Goal: Task Accomplishment & Management: Complete application form

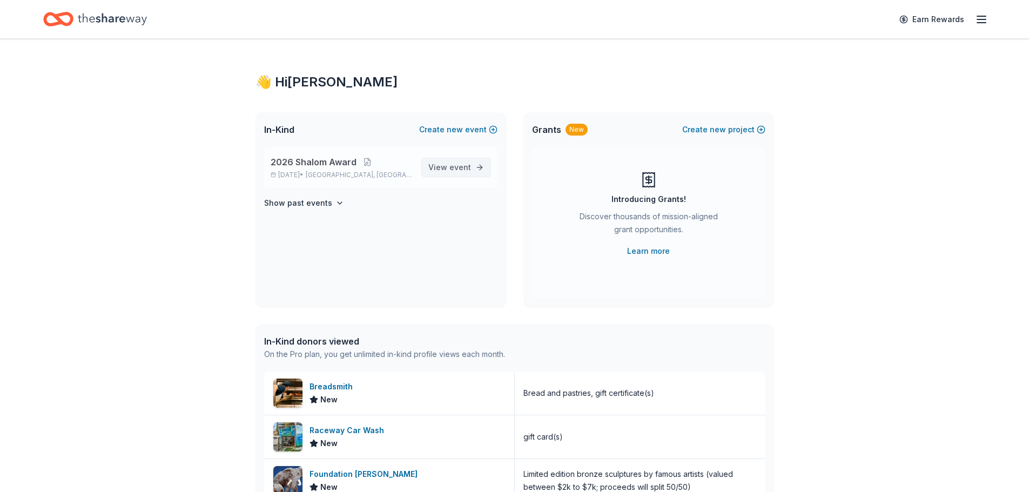
click at [458, 167] on span "event" at bounding box center [461, 167] width 22 height 9
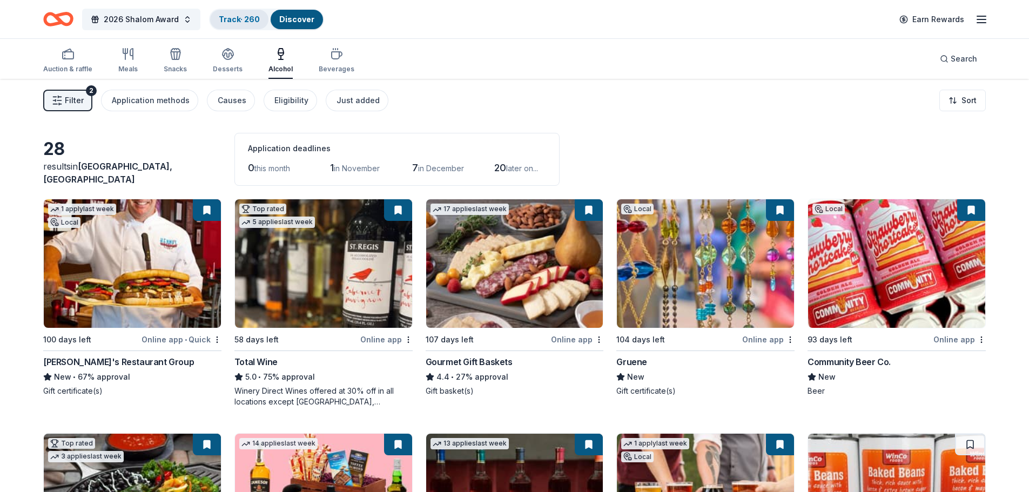
click at [232, 21] on link "Track · 260" at bounding box center [239, 19] width 41 height 9
click at [247, 22] on button "Track · 260 Discover" at bounding box center [266, 20] width 115 height 22
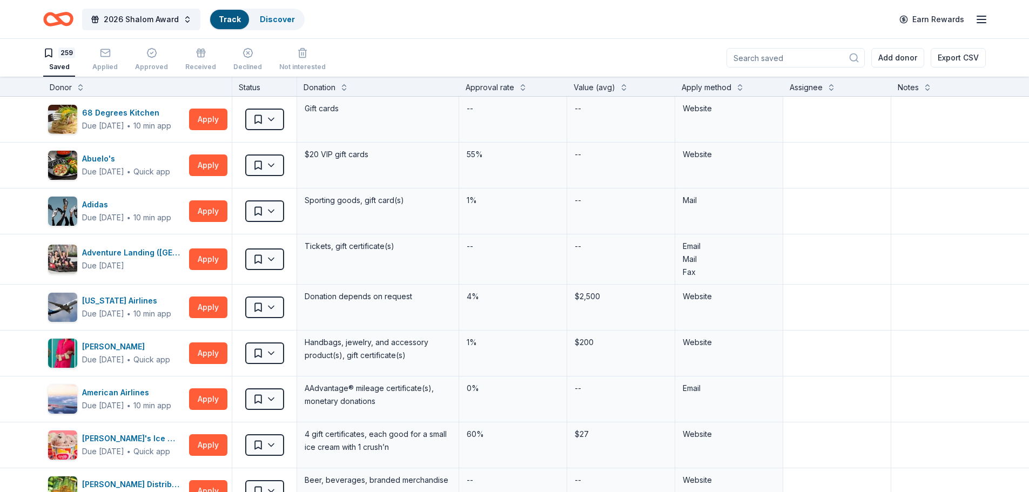
scroll to position [1, 0]
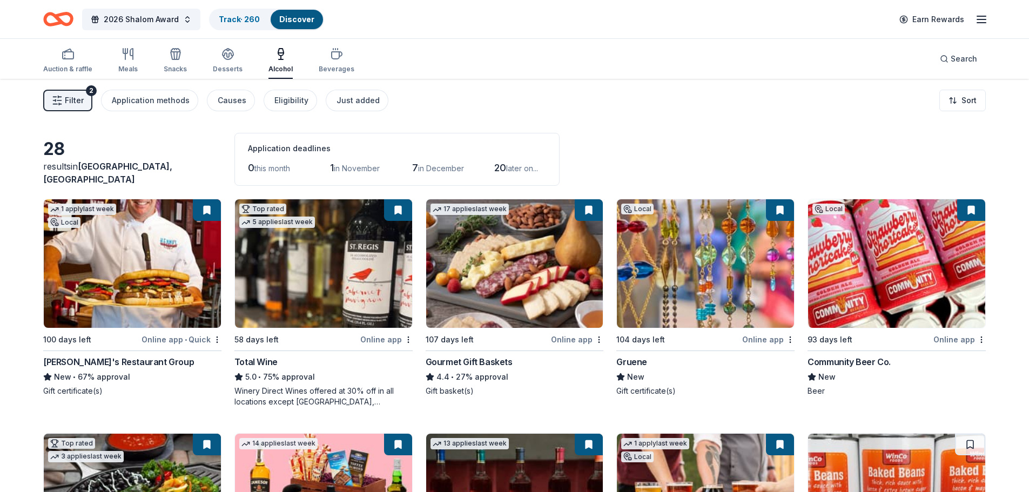
click at [84, 94] on button "Filter 2" at bounding box center [67, 101] width 49 height 22
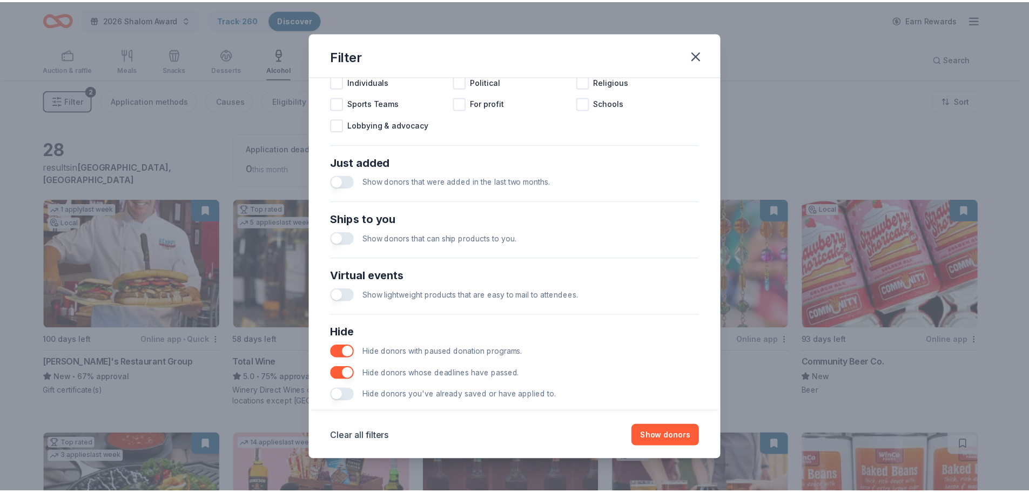
scroll to position [376, 0]
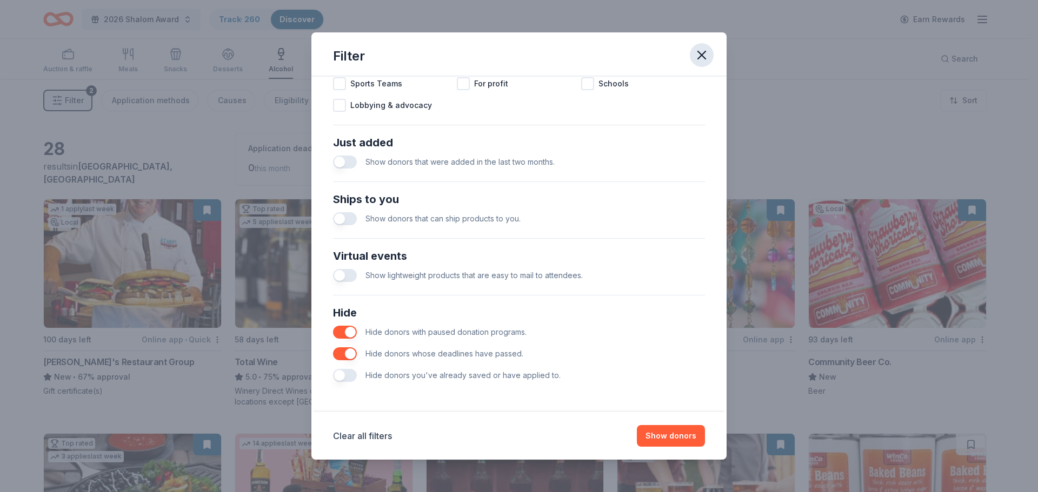
click at [705, 51] on icon "button" at bounding box center [702, 55] width 8 height 8
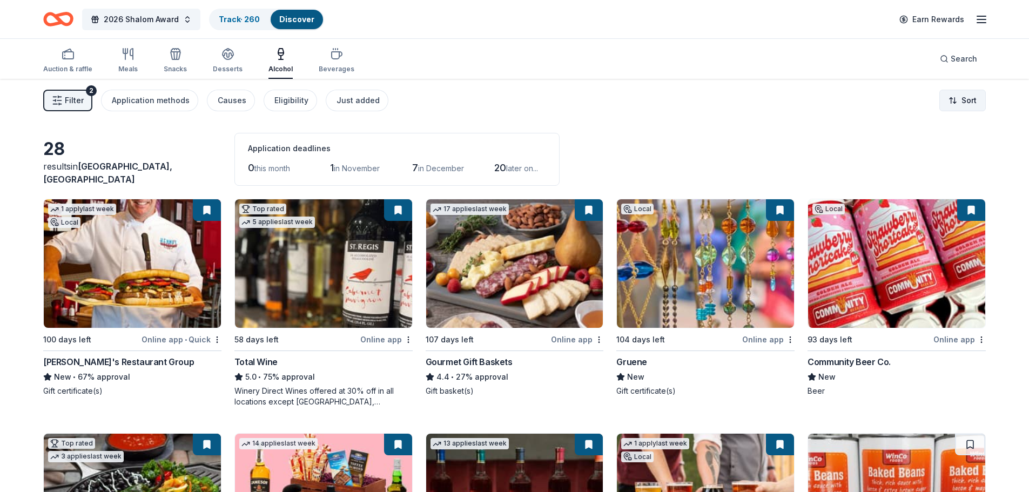
click at [968, 97] on html "2026 Shalom Award Track · 260 Discover Earn Rewards Auction & raffle Meals Snac…" at bounding box center [514, 246] width 1029 height 492
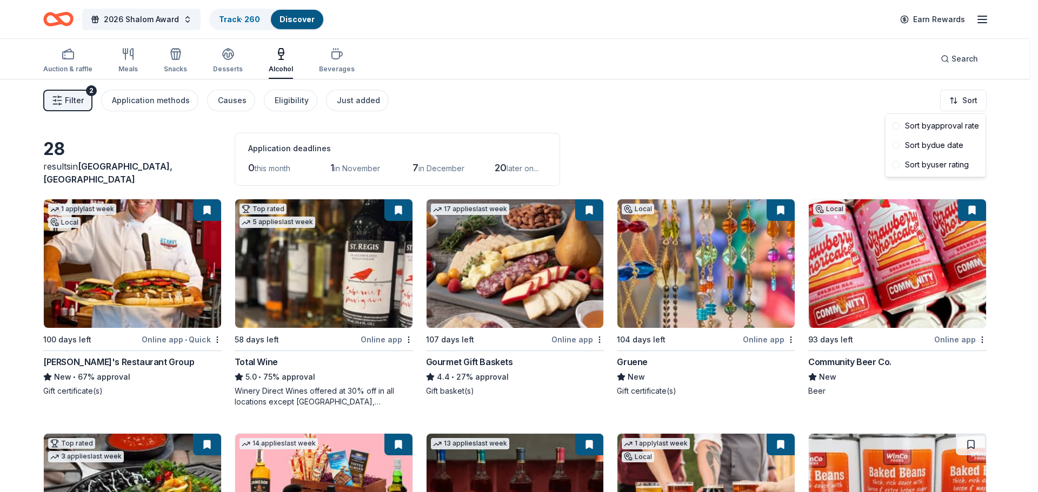
drag, startPoint x: 30, startPoint y: 70, endPoint x: 36, endPoint y: 68, distance: 5.8
click at [34, 68] on html "2026 Shalom Award Track · 260 Discover Earn Rewards Auction & raffle Meals Snac…" at bounding box center [519, 246] width 1038 height 492
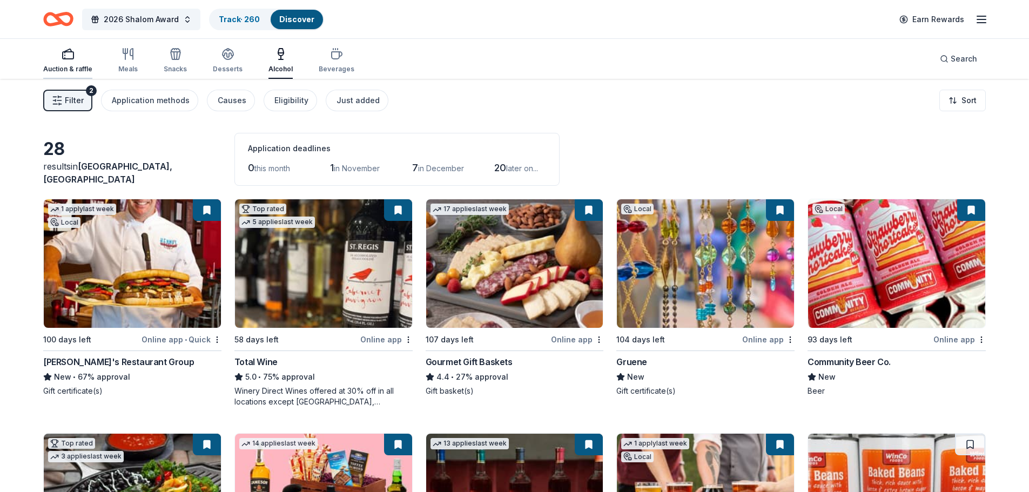
click at [70, 64] on div "Auction & raffle" at bounding box center [67, 61] width 49 height 26
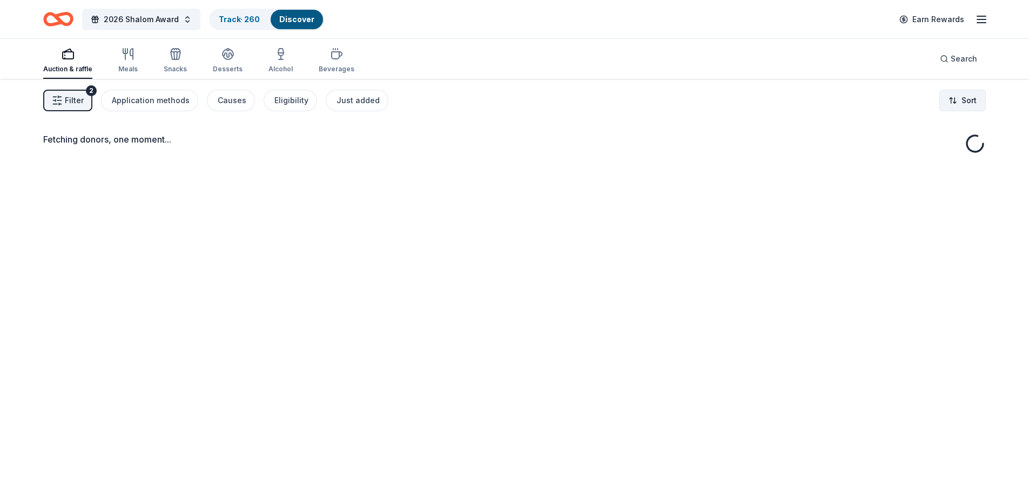
click at [969, 104] on html "2026 Shalom Award Track · 260 Discover Earn Rewards Auction & raffle Meals Snac…" at bounding box center [514, 246] width 1029 height 492
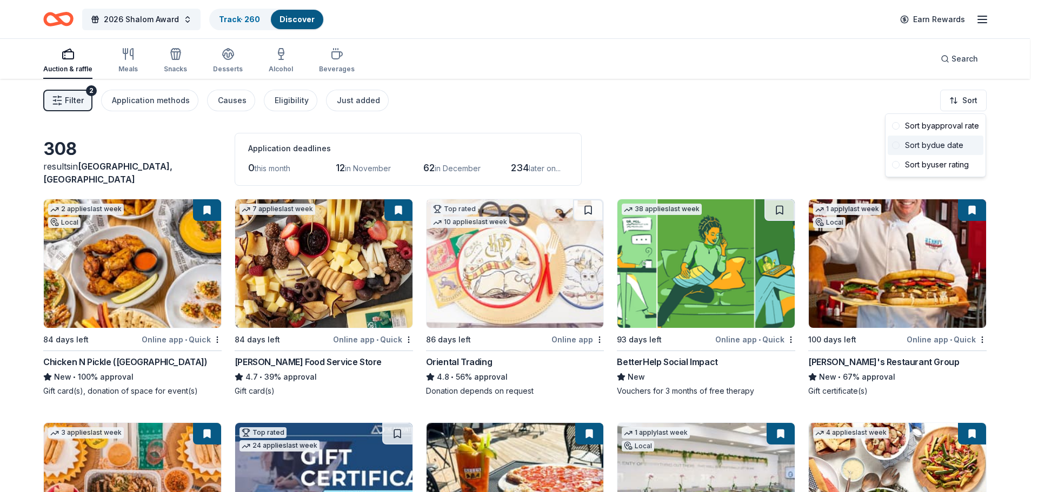
click at [956, 146] on div "Sort by due date" at bounding box center [935, 145] width 96 height 19
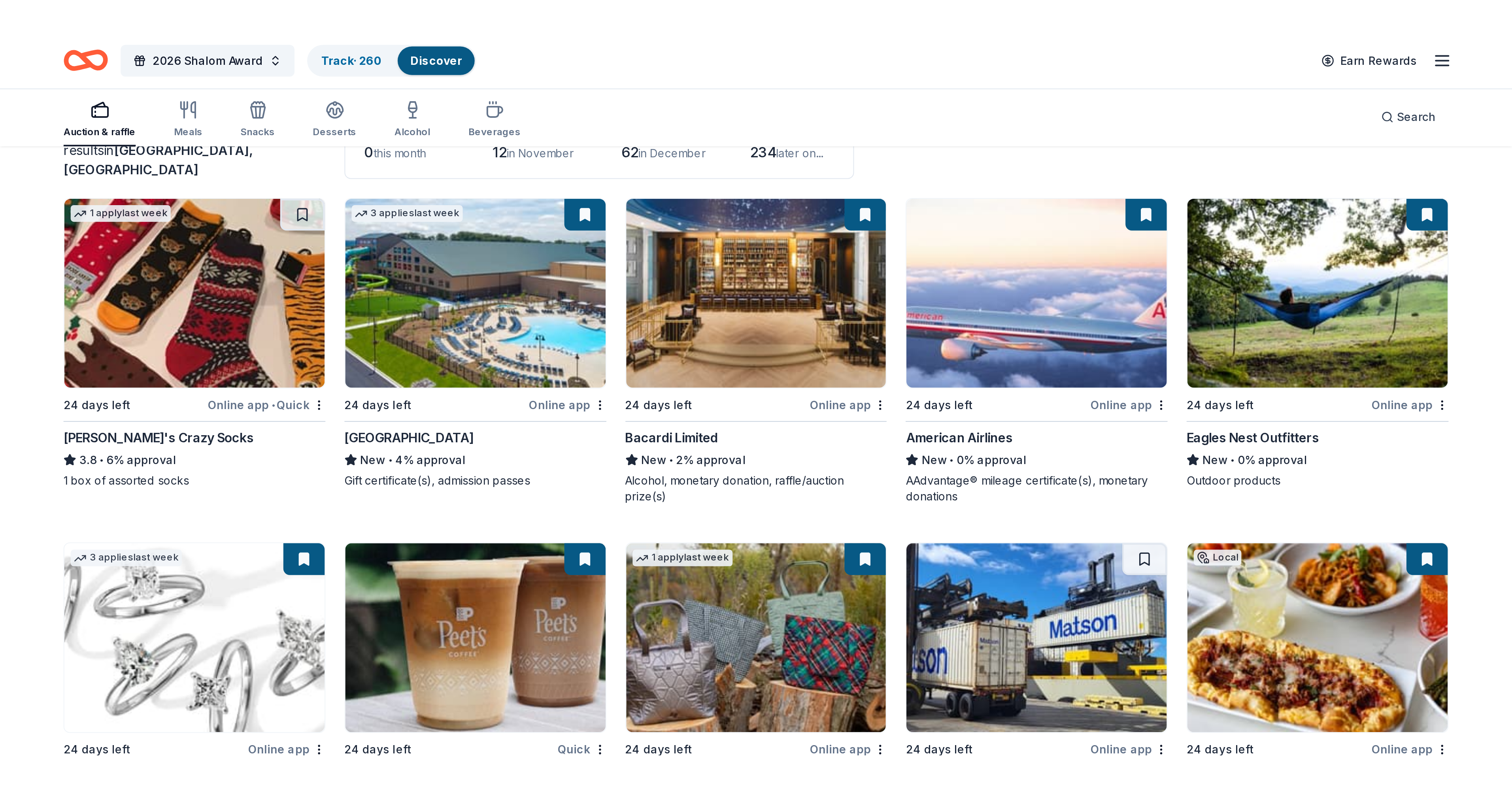
scroll to position [79, 0]
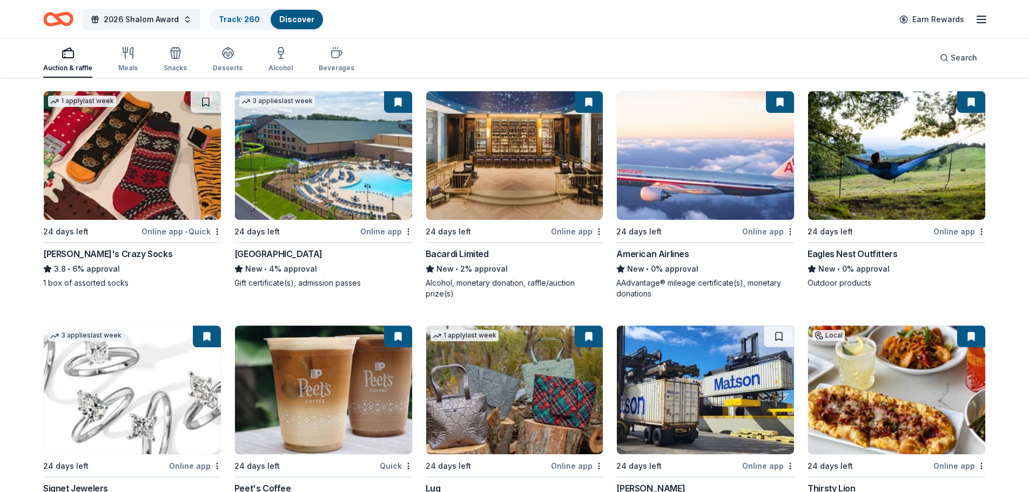
click at [289, 170] on img at bounding box center [323, 155] width 177 height 129
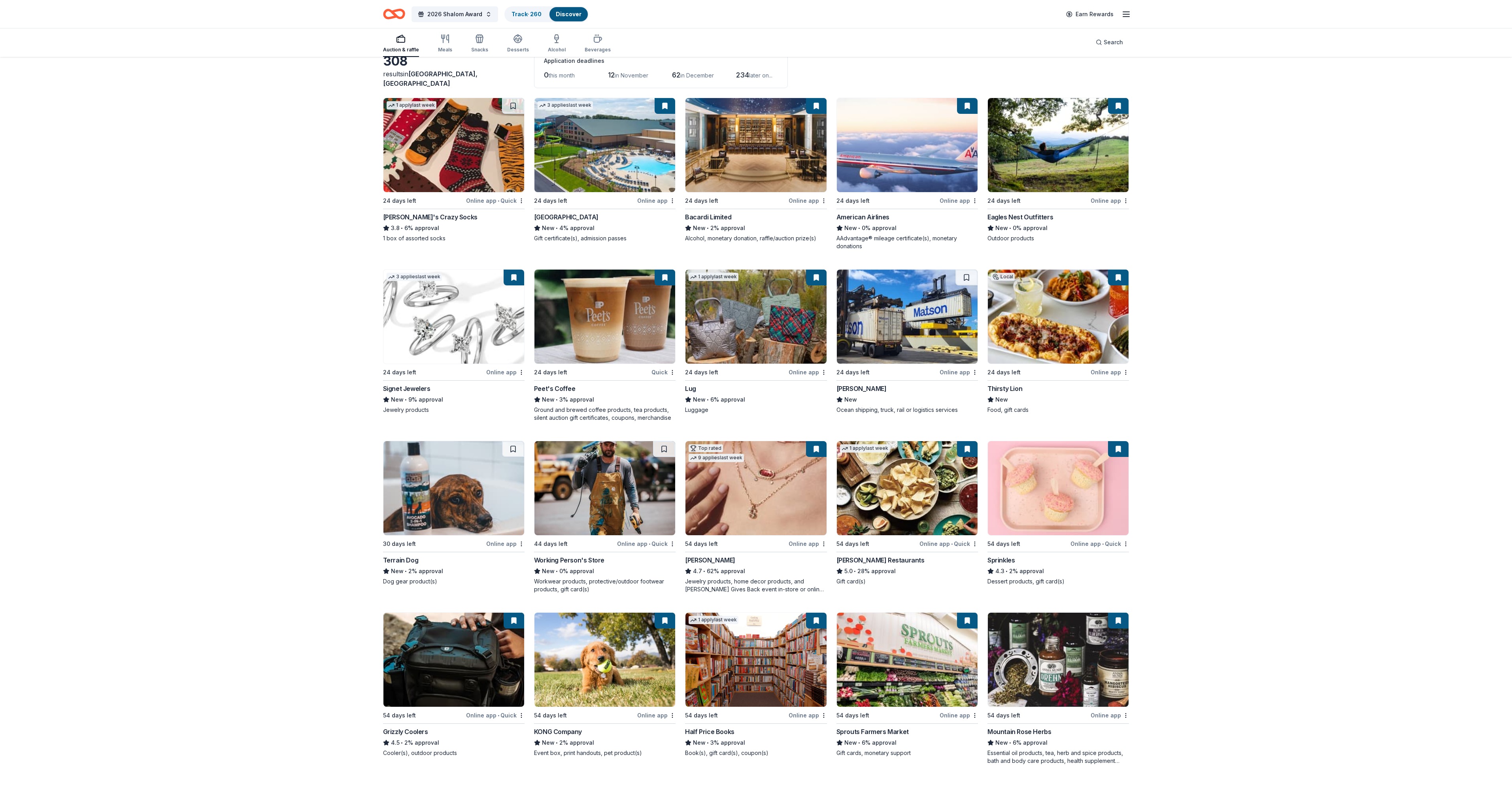
scroll to position [0, 0]
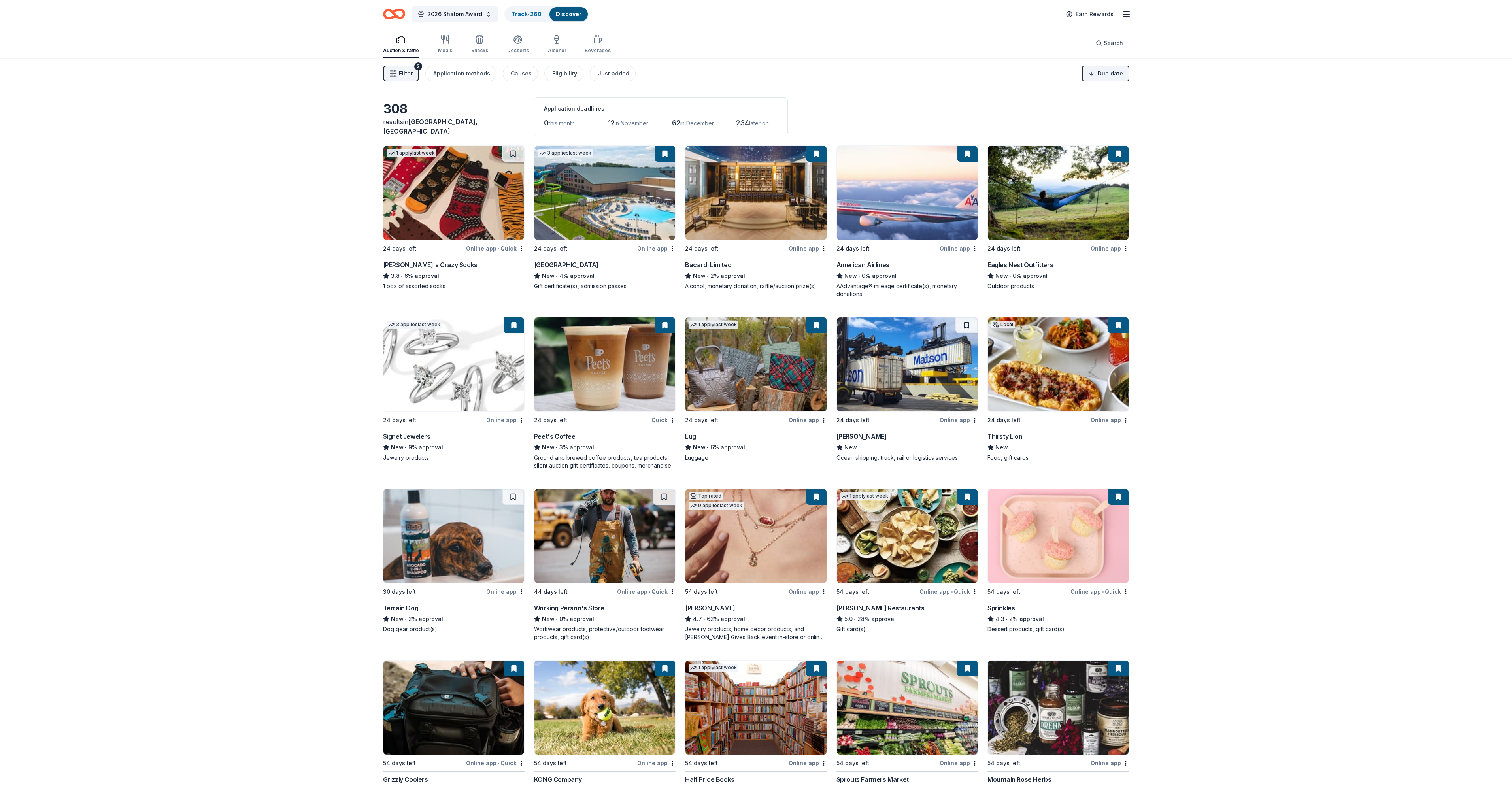
click at [753, 209] on img at bounding box center [756, 192] width 140 height 94
click at [476, 73] on div "Application methods" at bounding box center [462, 73] width 57 height 10
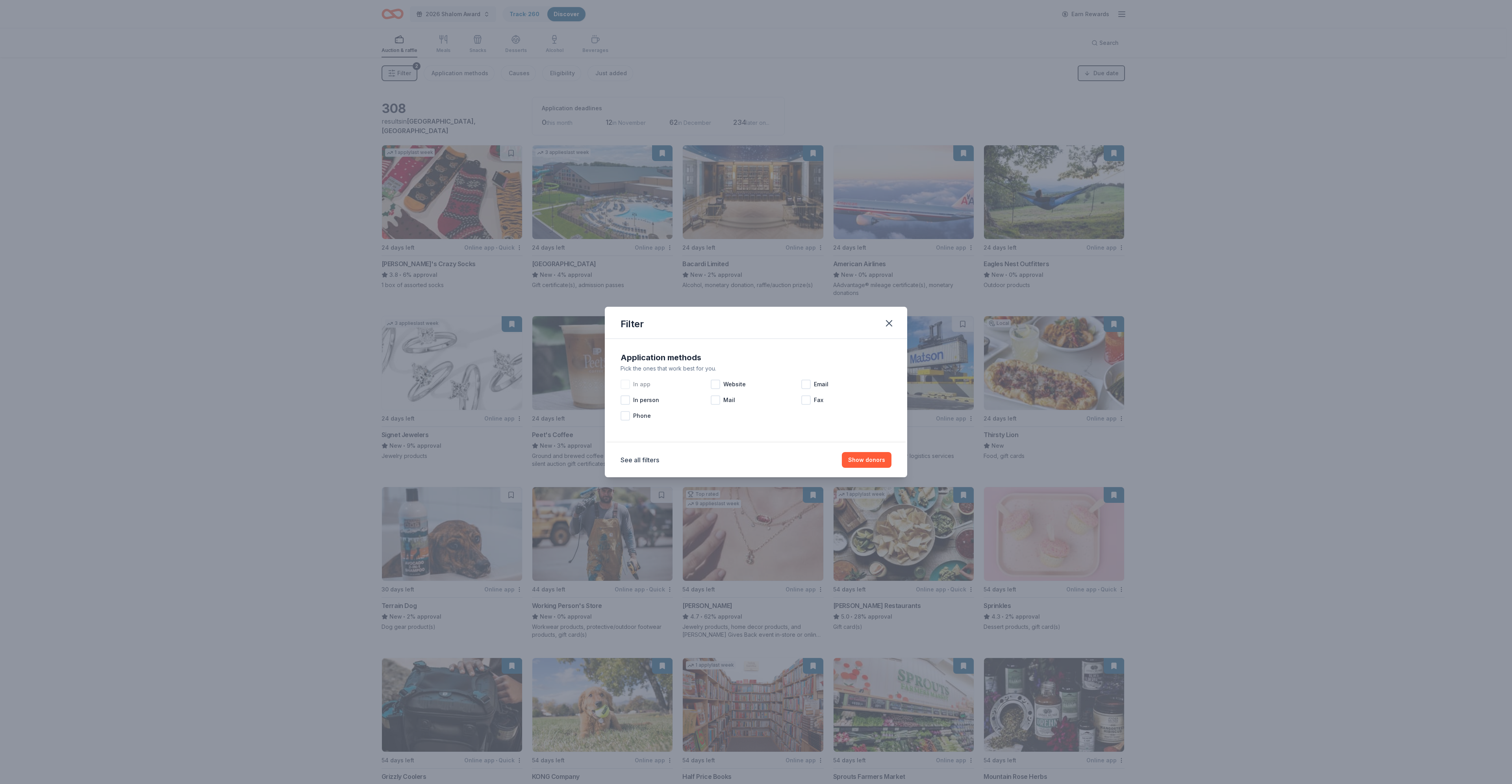
click at [646, 358] on span "In app" at bounding box center [642, 384] width 17 height 9
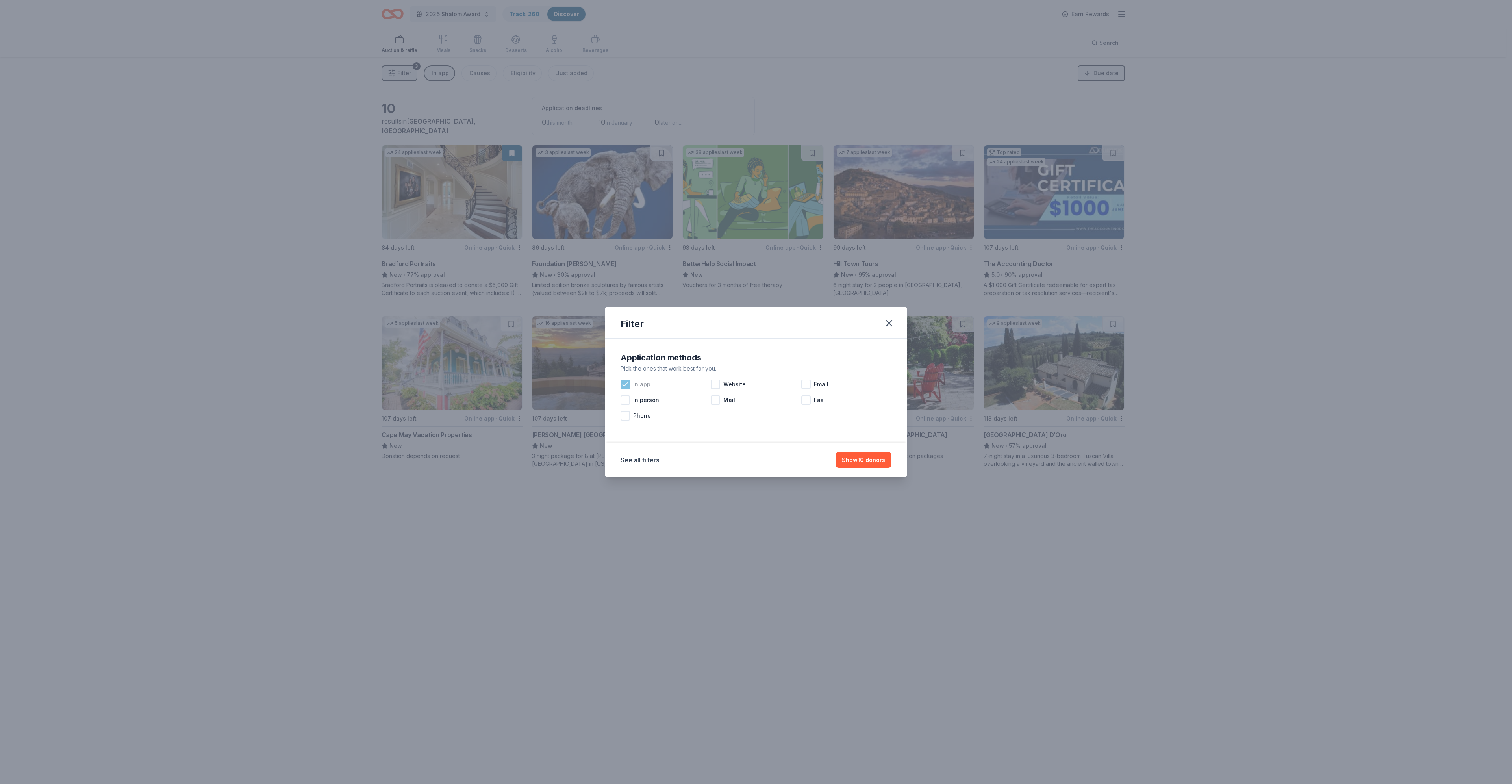
click at [627, 358] on icon at bounding box center [625, 384] width 8 height 8
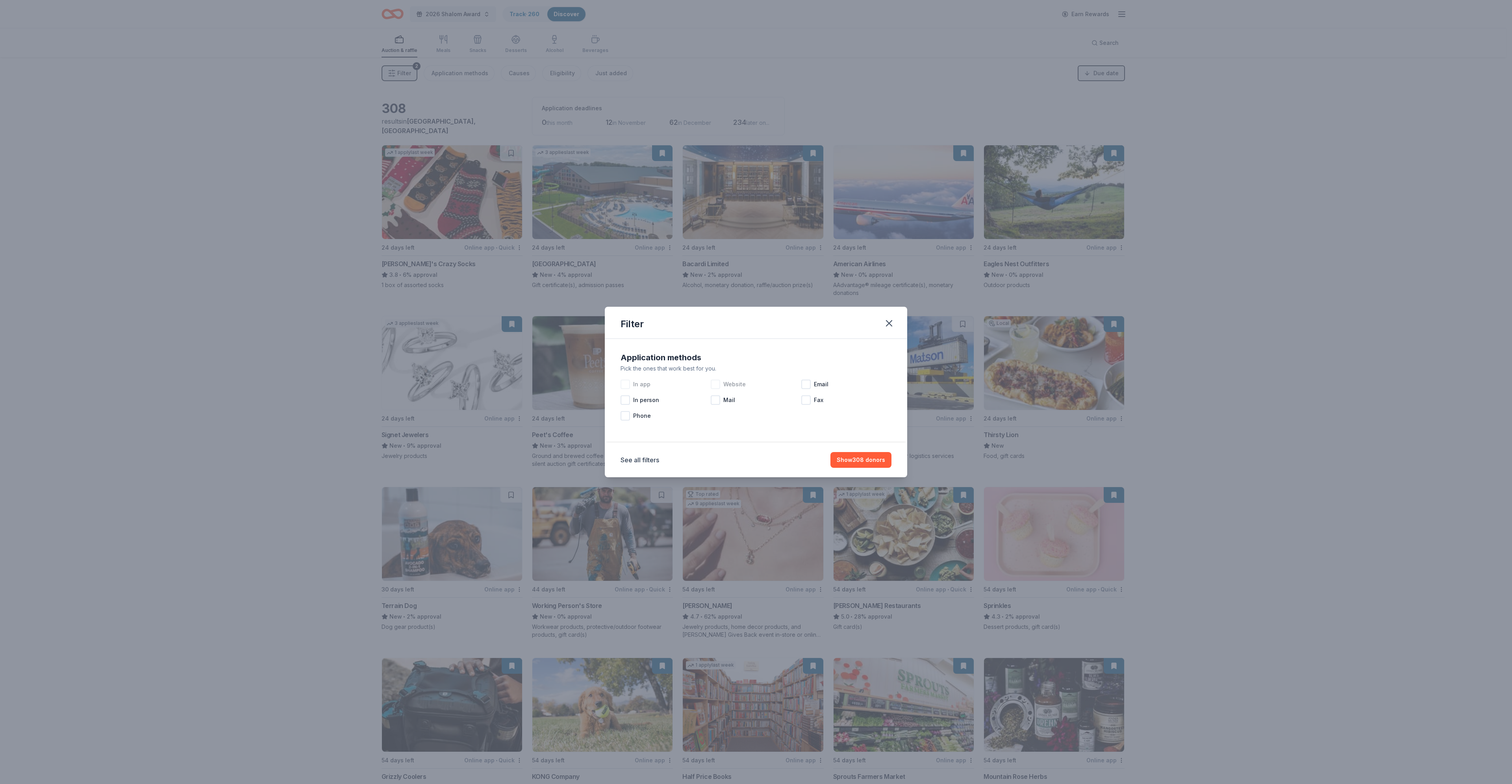
click at [724, 358] on span "Website" at bounding box center [735, 384] width 23 height 9
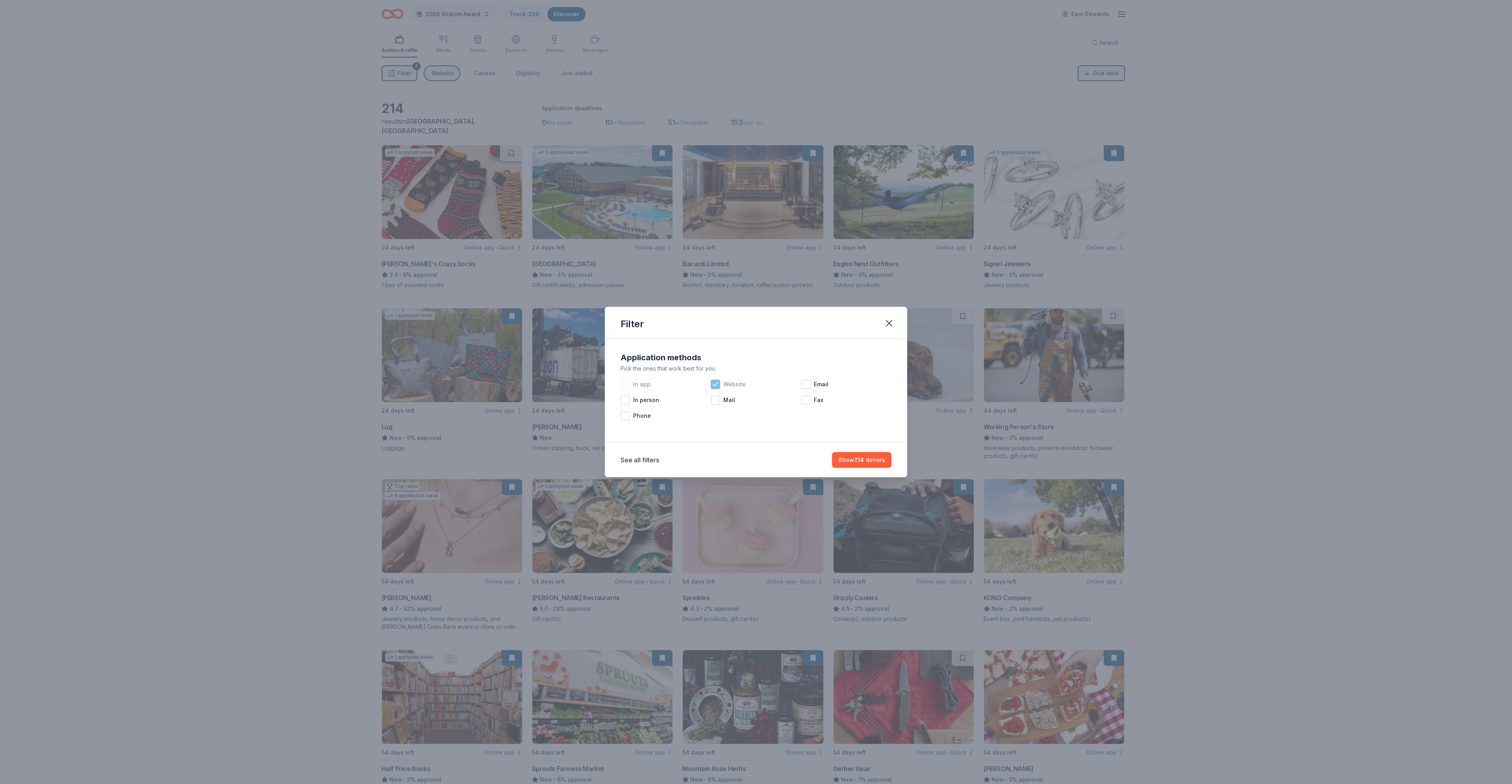
click at [738, 358] on span "Website" at bounding box center [735, 384] width 23 height 9
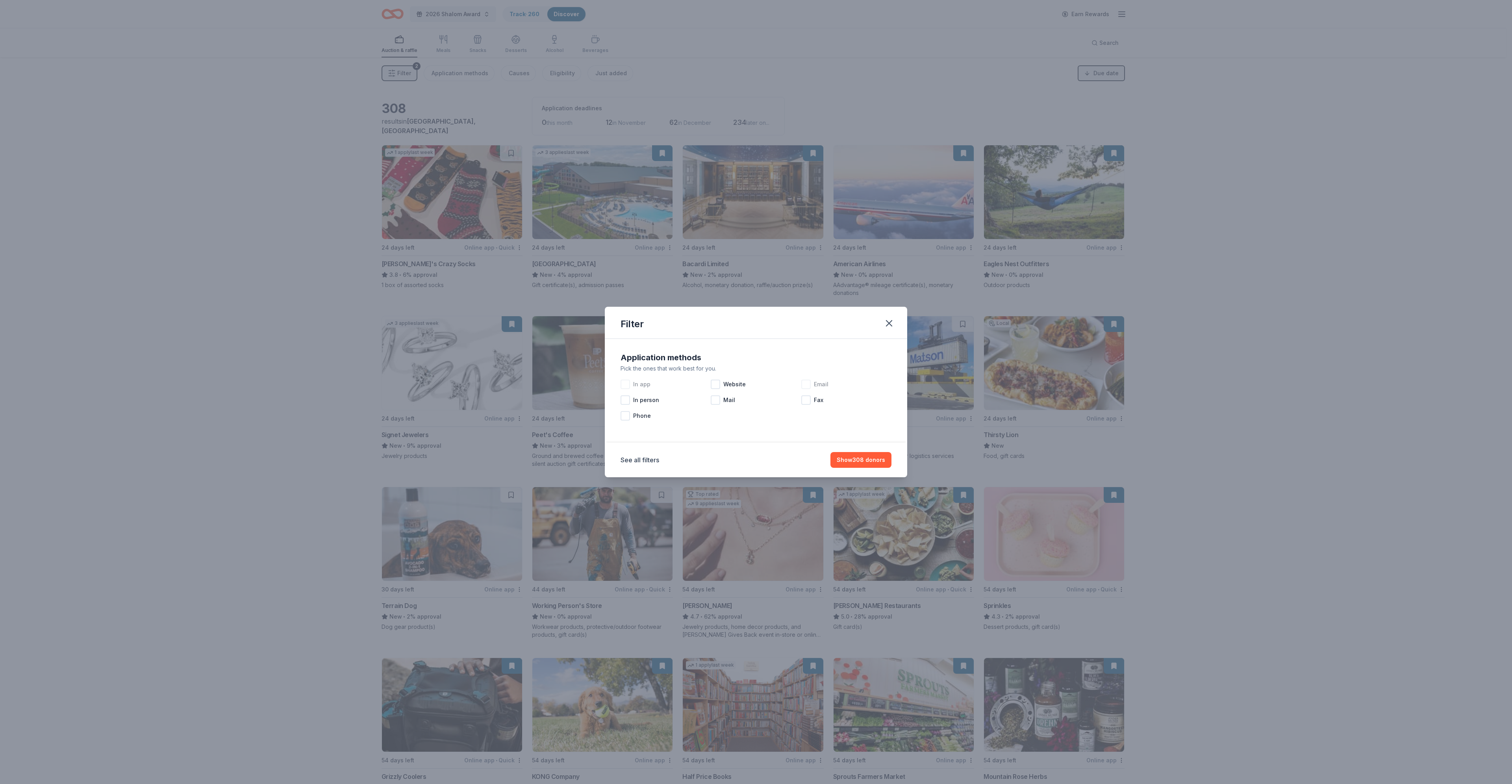
click at [750, 358] on span "Email" at bounding box center [821, 384] width 15 height 9
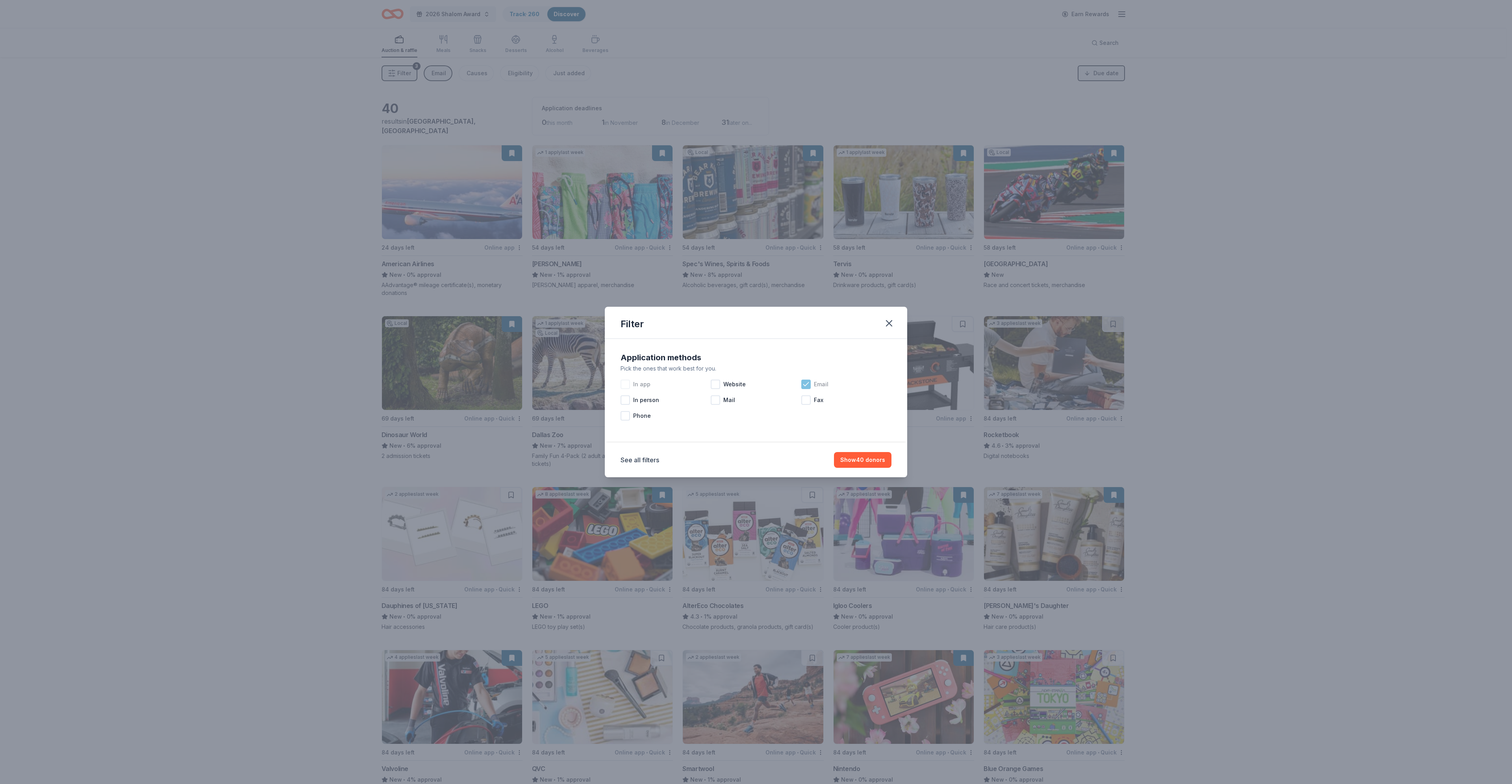
click at [750, 358] on div at bounding box center [806, 384] width 9 height 9
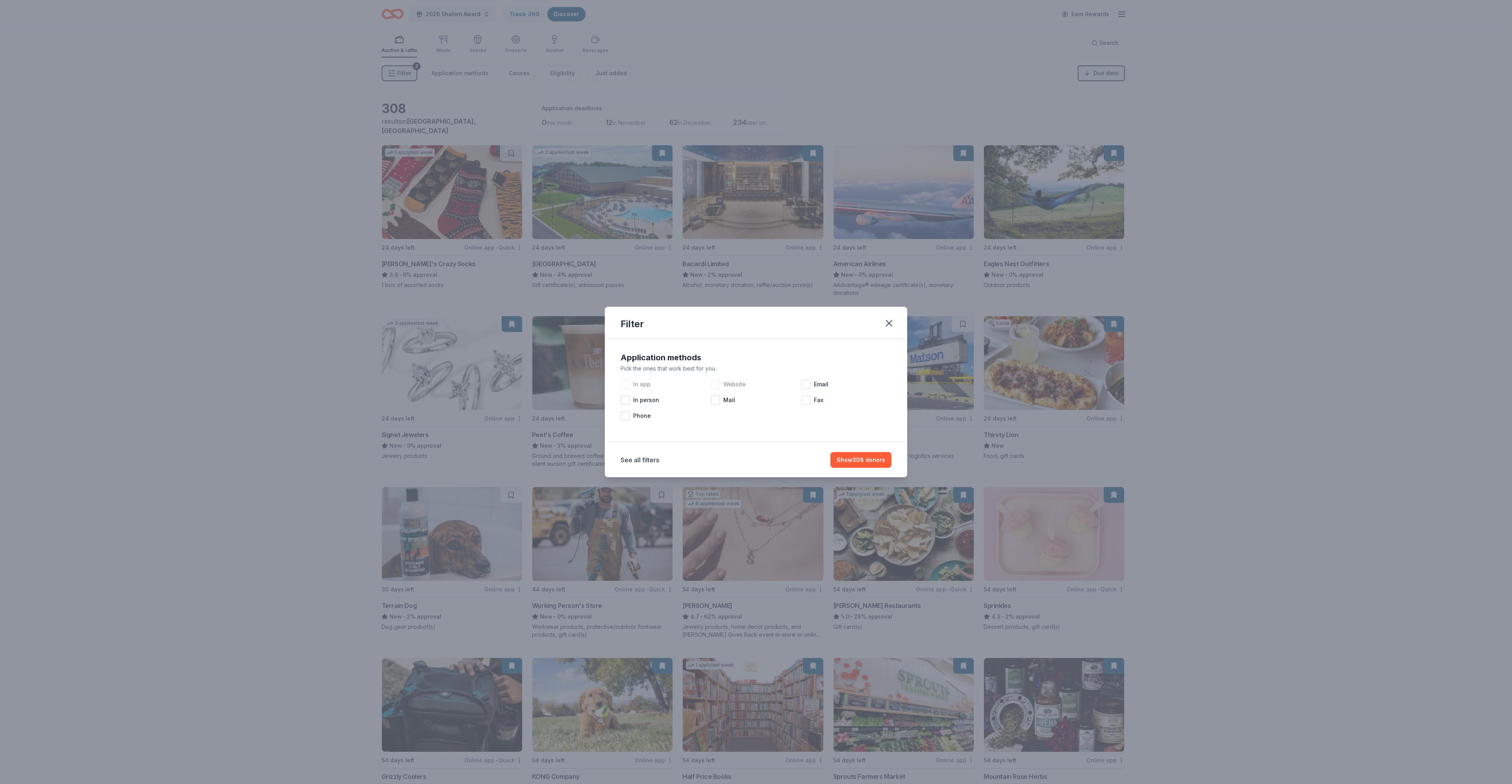
click at [735, 358] on span "Website" at bounding box center [735, 384] width 23 height 9
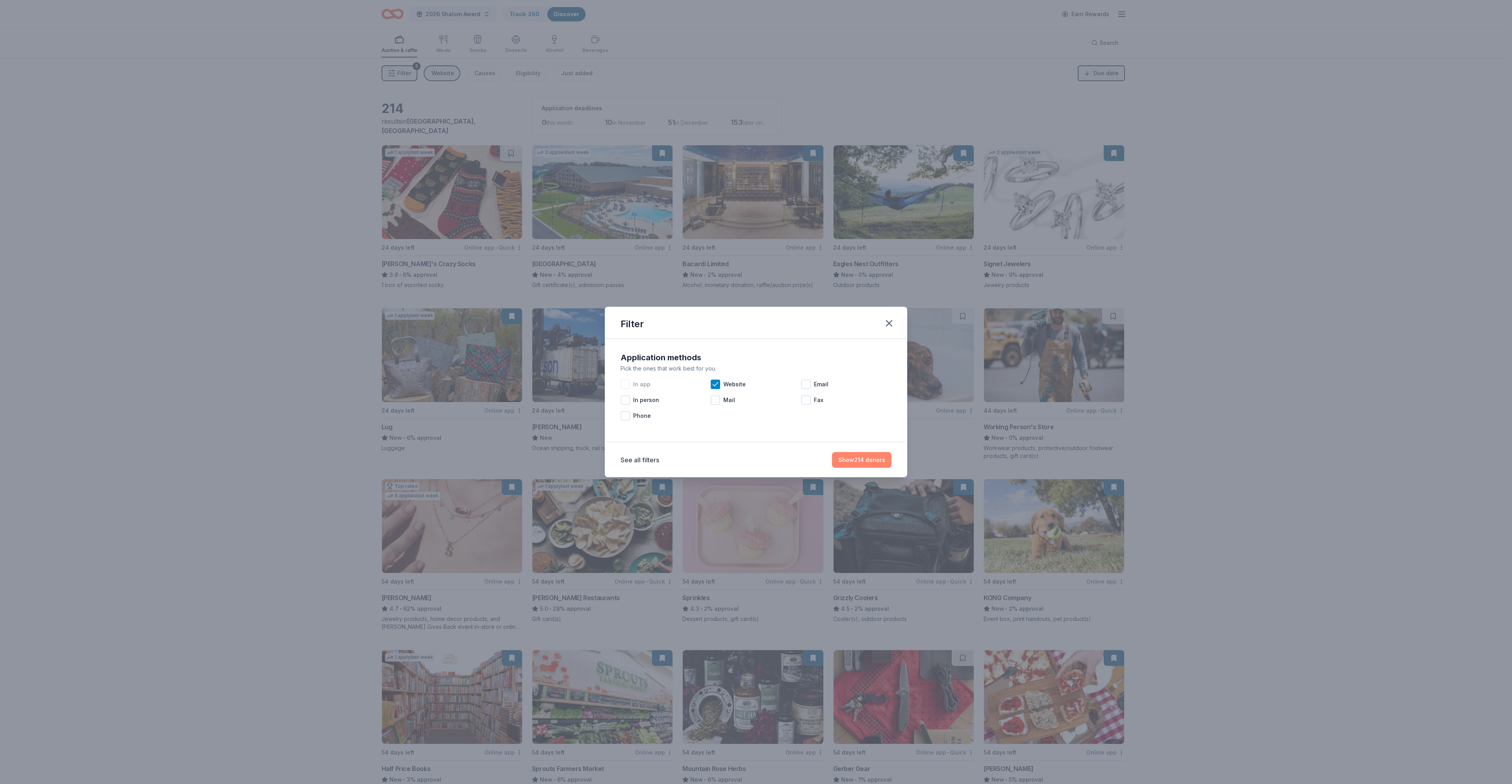
click at [750, 358] on button "Show 214 donors" at bounding box center [862, 460] width 60 height 16
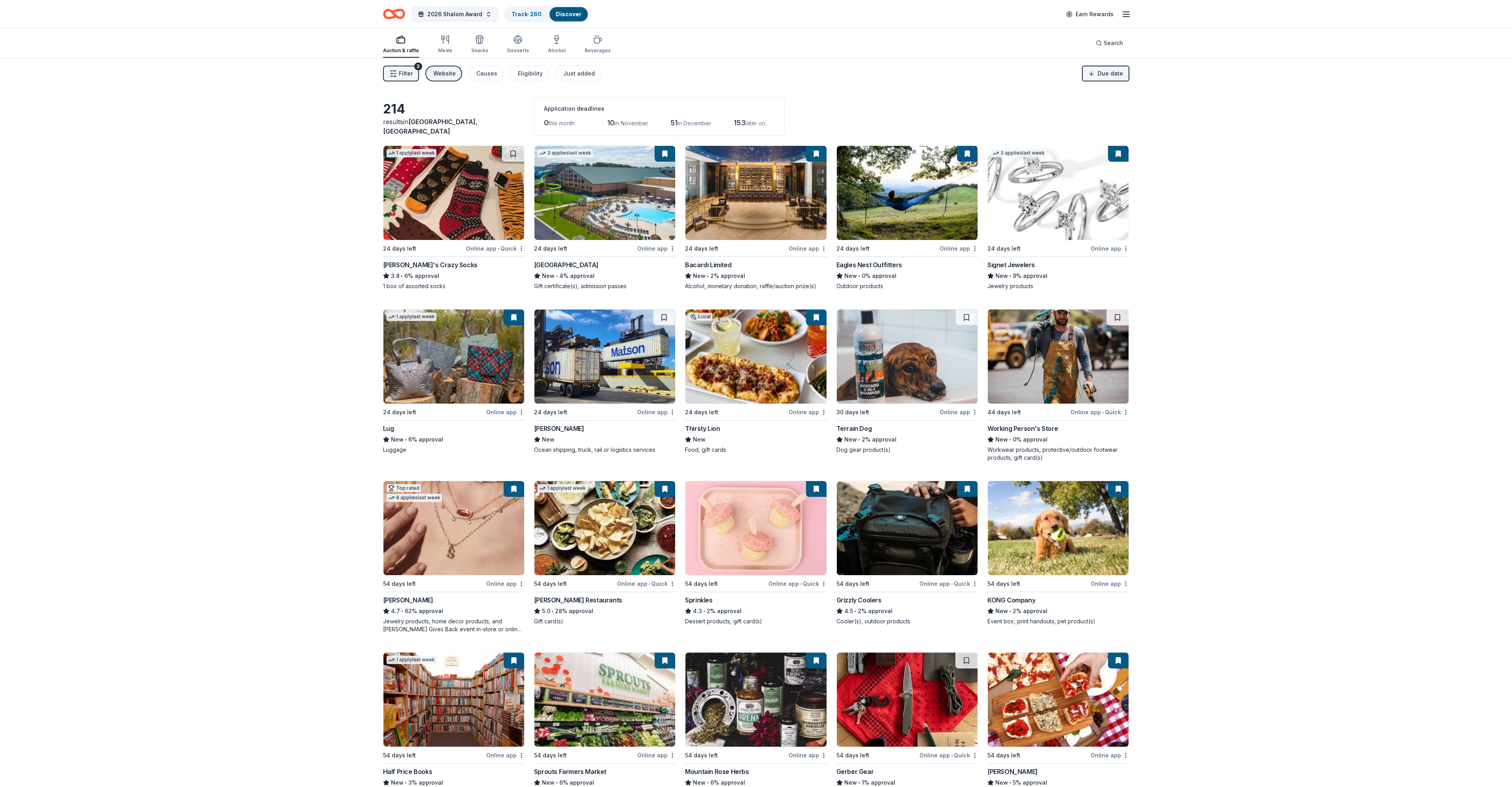
click at [596, 360] on img at bounding box center [605, 528] width 140 height 94
click at [410, 75] on span "Filter" at bounding box center [405, 73] width 14 height 10
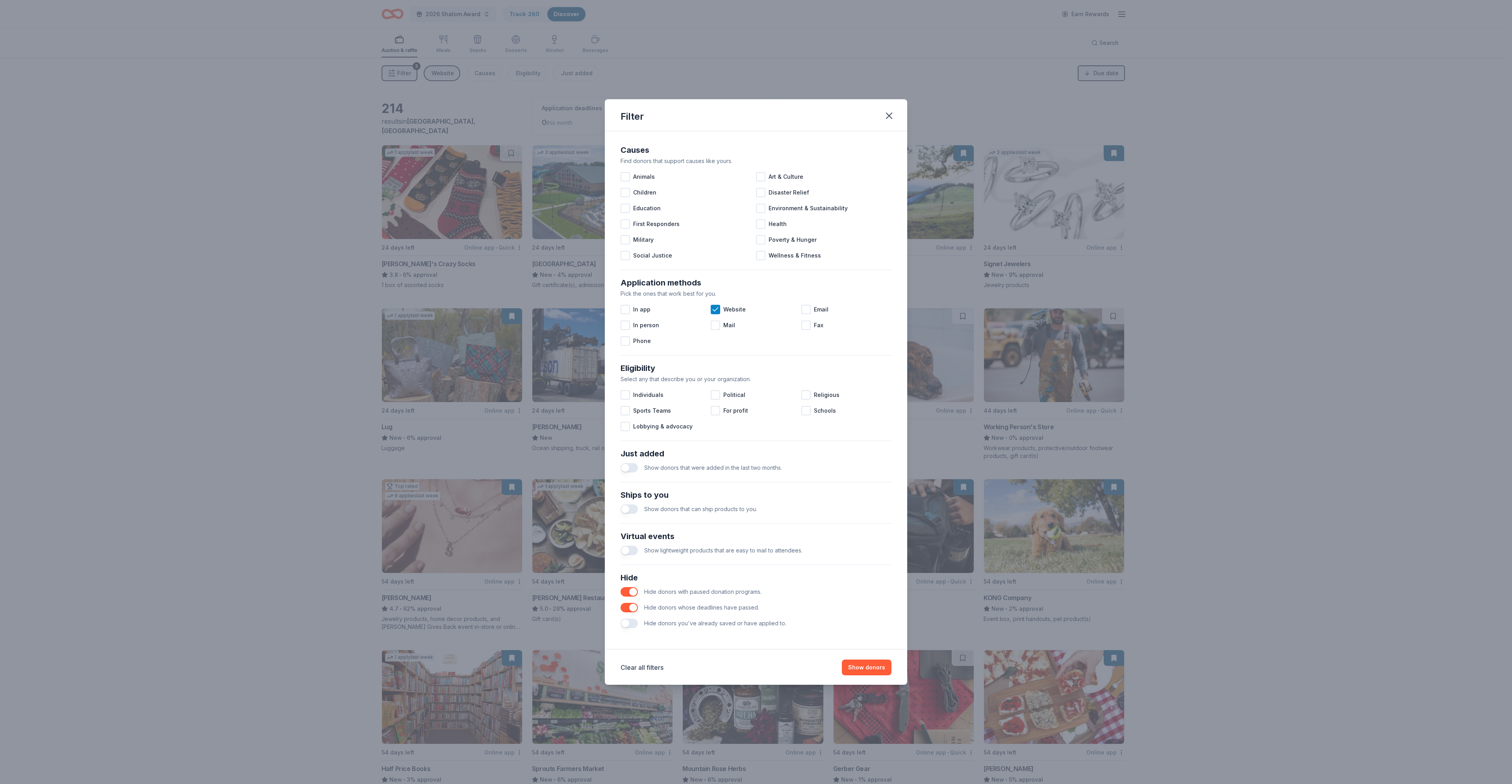
click at [750, 358] on span "Hide donors you've already saved or have applied to." at bounding box center [715, 623] width 142 height 7
click at [627, 358] on button "button" at bounding box center [630, 623] width 17 height 9
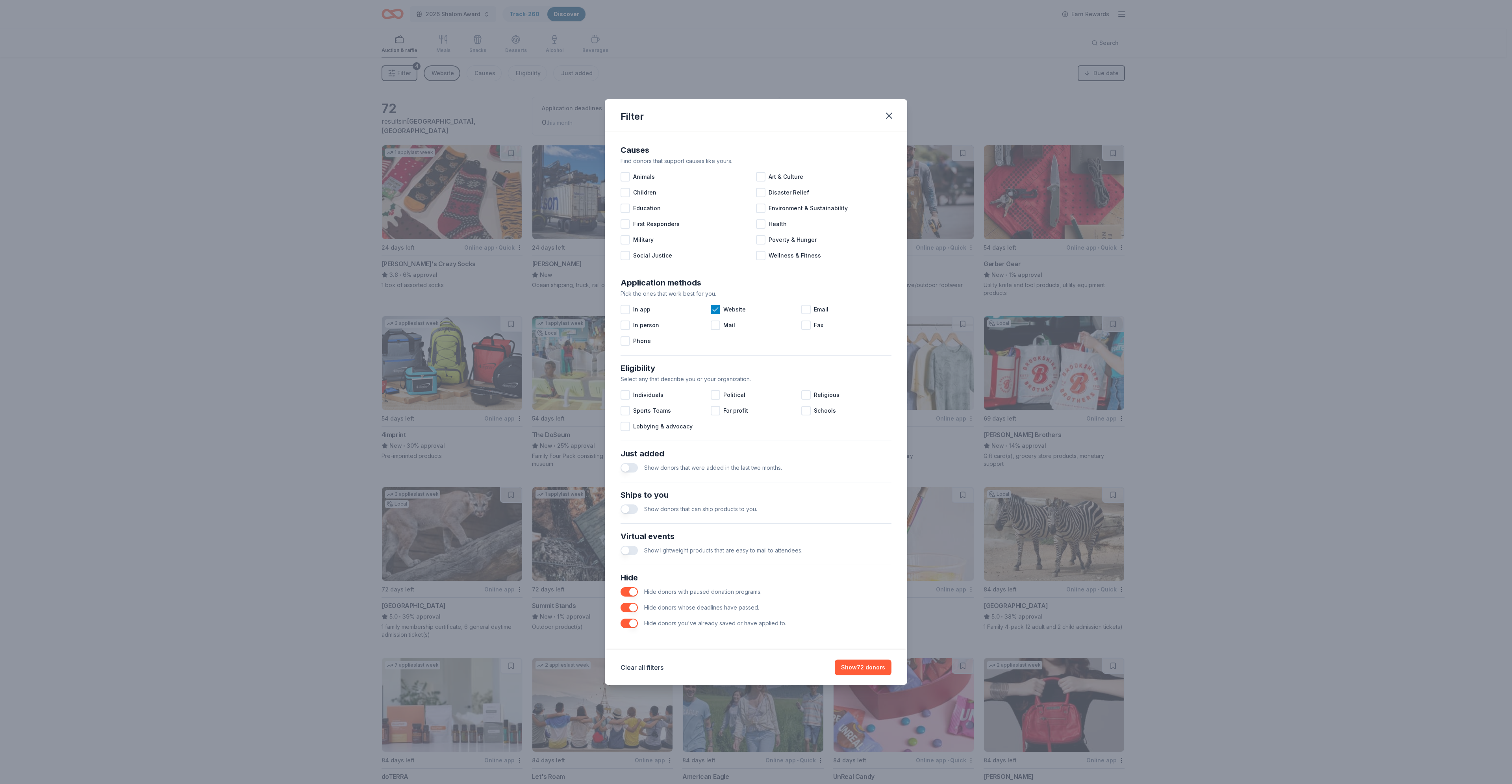
click at [530, 18] on div "Filter Causes Find donors that support causes like yours. Animals Art & Culture…" at bounding box center [756, 392] width 1512 height 784
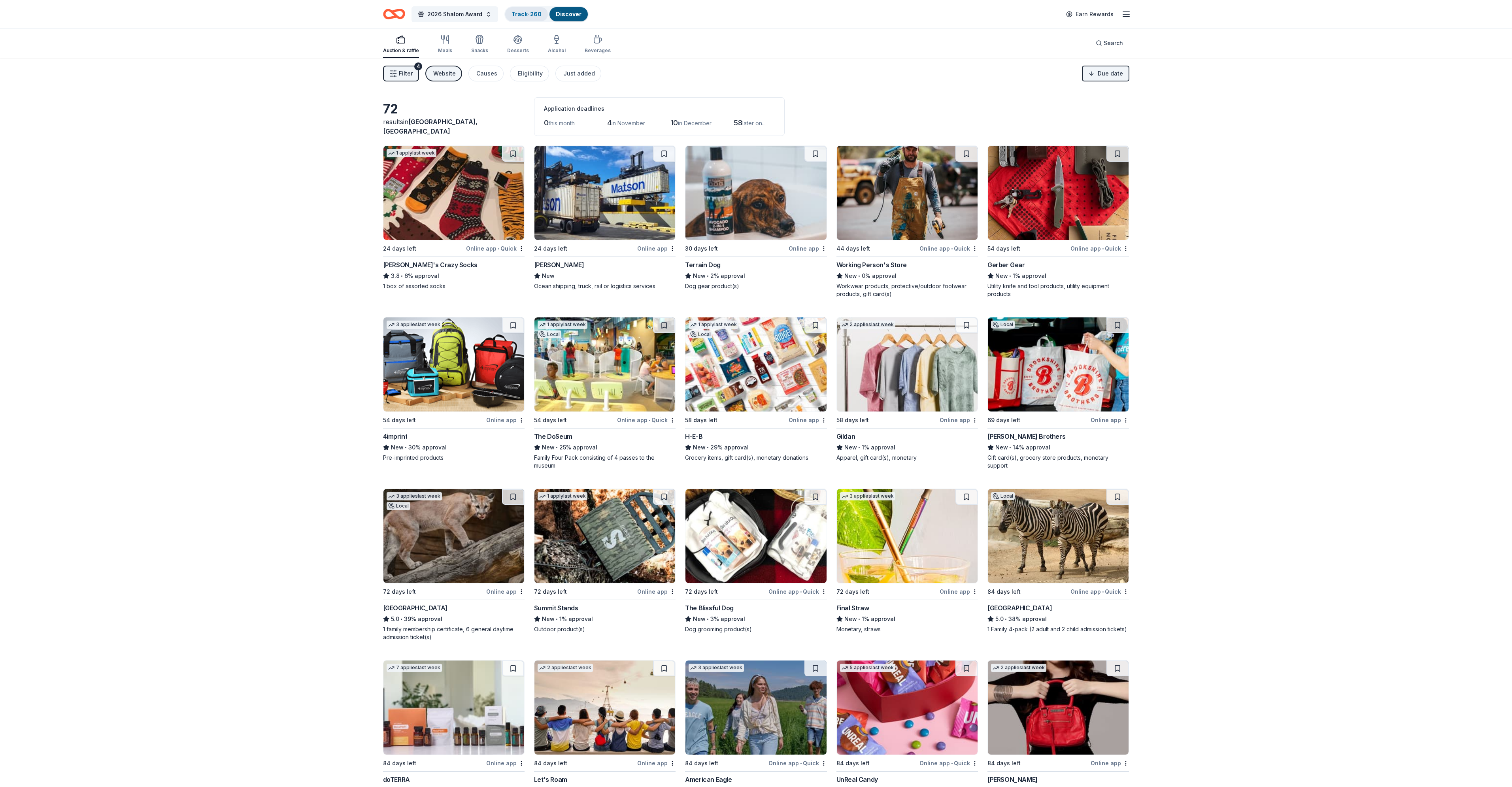
click at [532, 15] on link "Track · 260" at bounding box center [526, 14] width 30 height 7
click at [527, 11] on link "Track · 260" at bounding box center [526, 14] width 30 height 7
click at [559, 14] on link "Discover" at bounding box center [568, 14] width 26 height 7
click at [536, 14] on link "Track · 260" at bounding box center [526, 14] width 30 height 7
click at [472, 15] on span "2026 Shalom Award" at bounding box center [454, 14] width 55 height 10
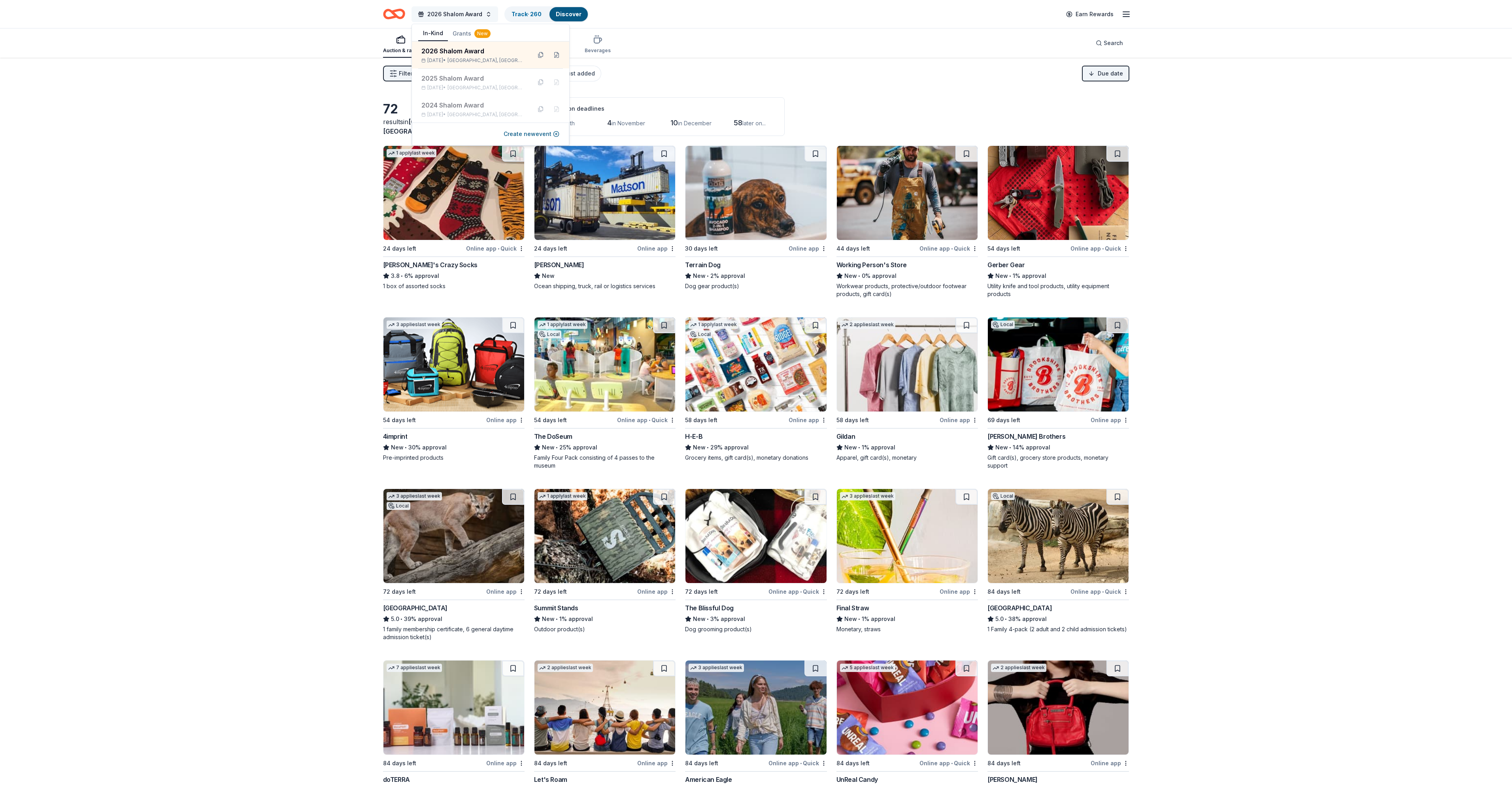
click at [473, 15] on span "2026 Shalom Award" at bounding box center [454, 14] width 55 height 10
click at [511, 14] on link "Track · 260" at bounding box center [526, 14] width 30 height 7
click at [511, 11] on link "Track · 260" at bounding box center [526, 14] width 30 height 7
click at [445, 74] on div "Website" at bounding box center [444, 73] width 23 height 10
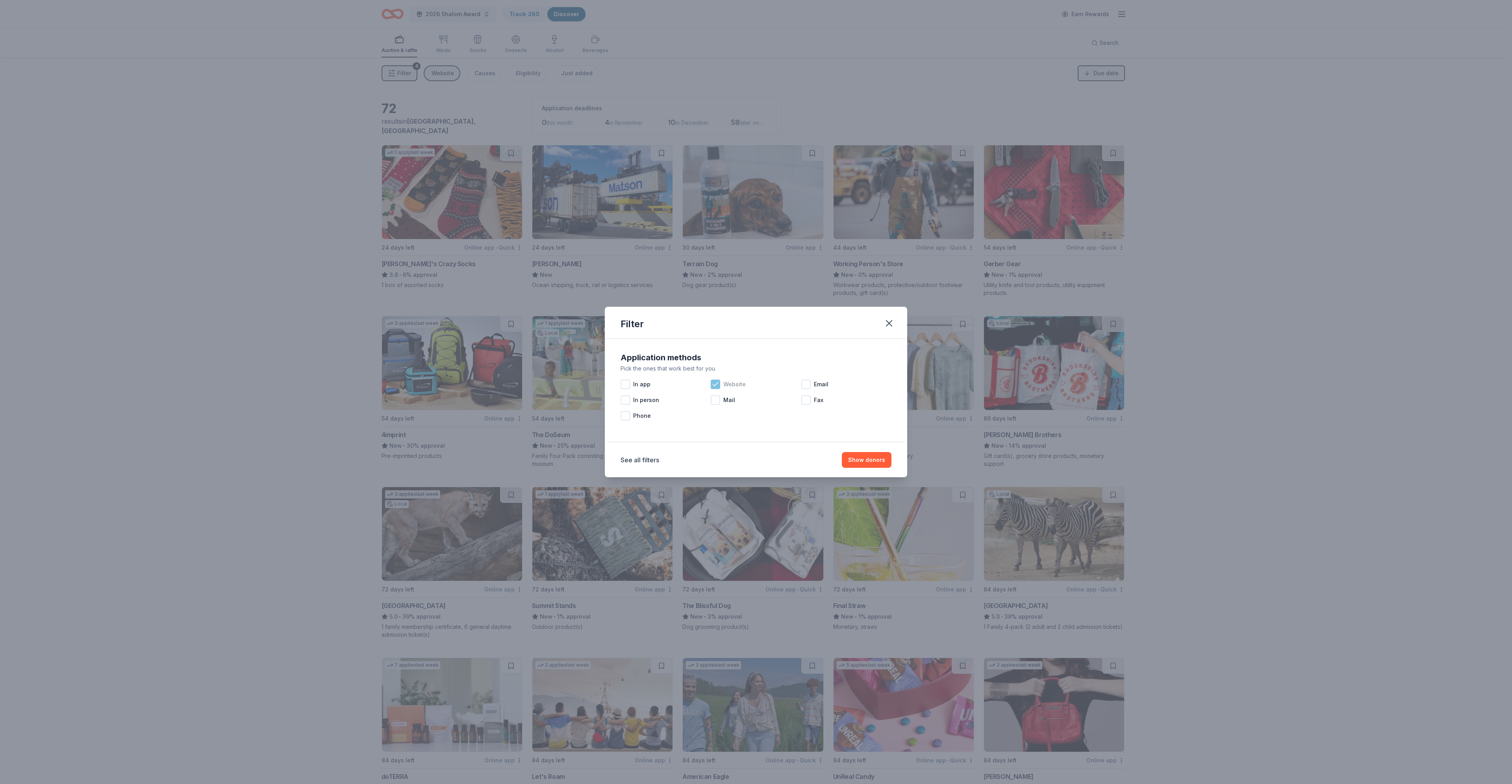
click at [721, 358] on div "Website" at bounding box center [756, 385] width 90 height 16
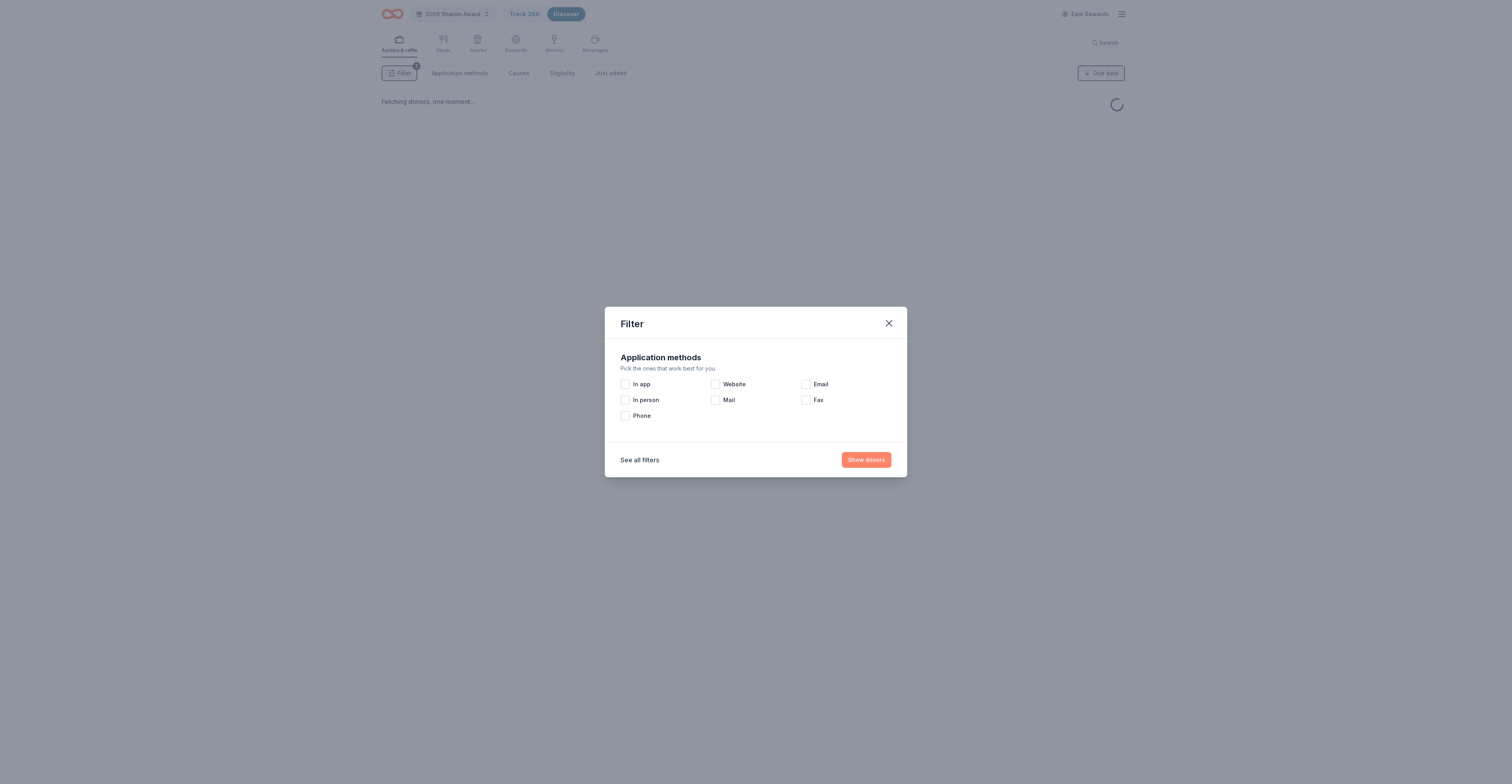
click at [750, 358] on button "Show donors" at bounding box center [866, 460] width 50 height 16
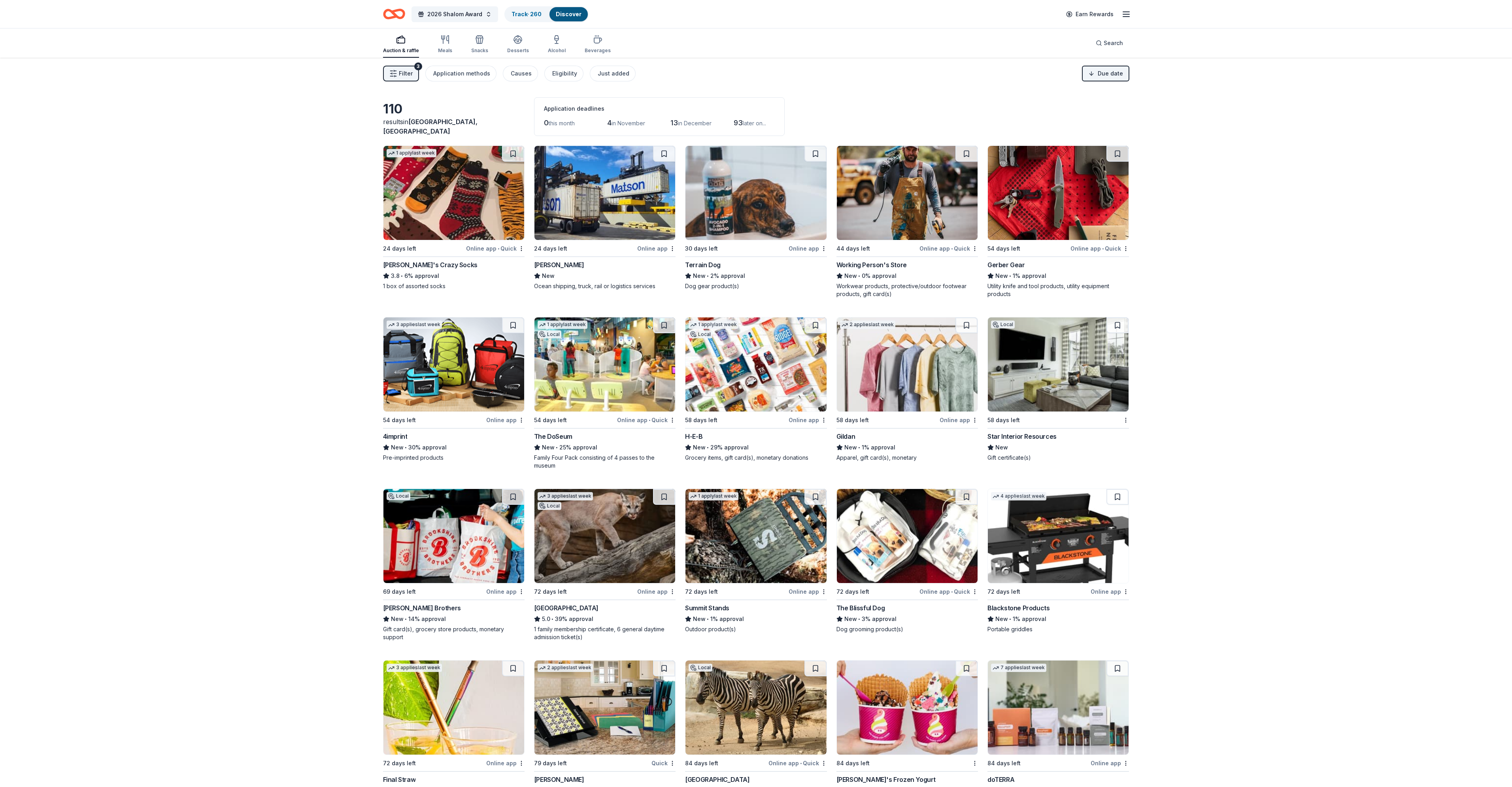
click at [753, 12] on icon "button" at bounding box center [1126, 14] width 10 height 10
click at [753, 13] on icon "button" at bounding box center [1126, 14] width 10 height 10
click at [522, 15] on link "Track · 260" at bounding box center [526, 14] width 30 height 7
click at [522, 17] on link "Track · 260" at bounding box center [526, 14] width 30 height 7
click at [412, 72] on span "Filter" at bounding box center [405, 73] width 14 height 10
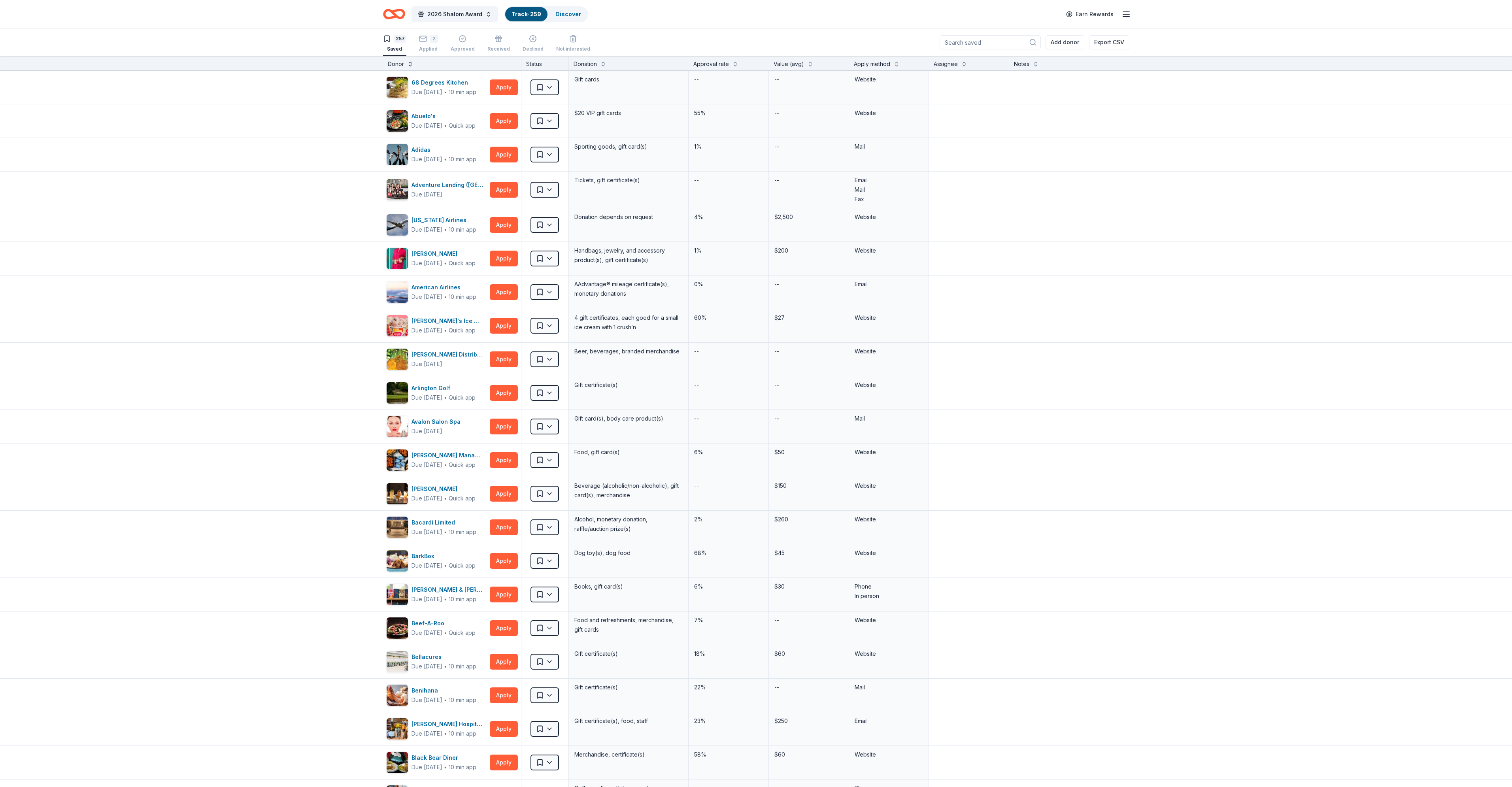
click at [407, 64] on button at bounding box center [410, 63] width 7 height 8
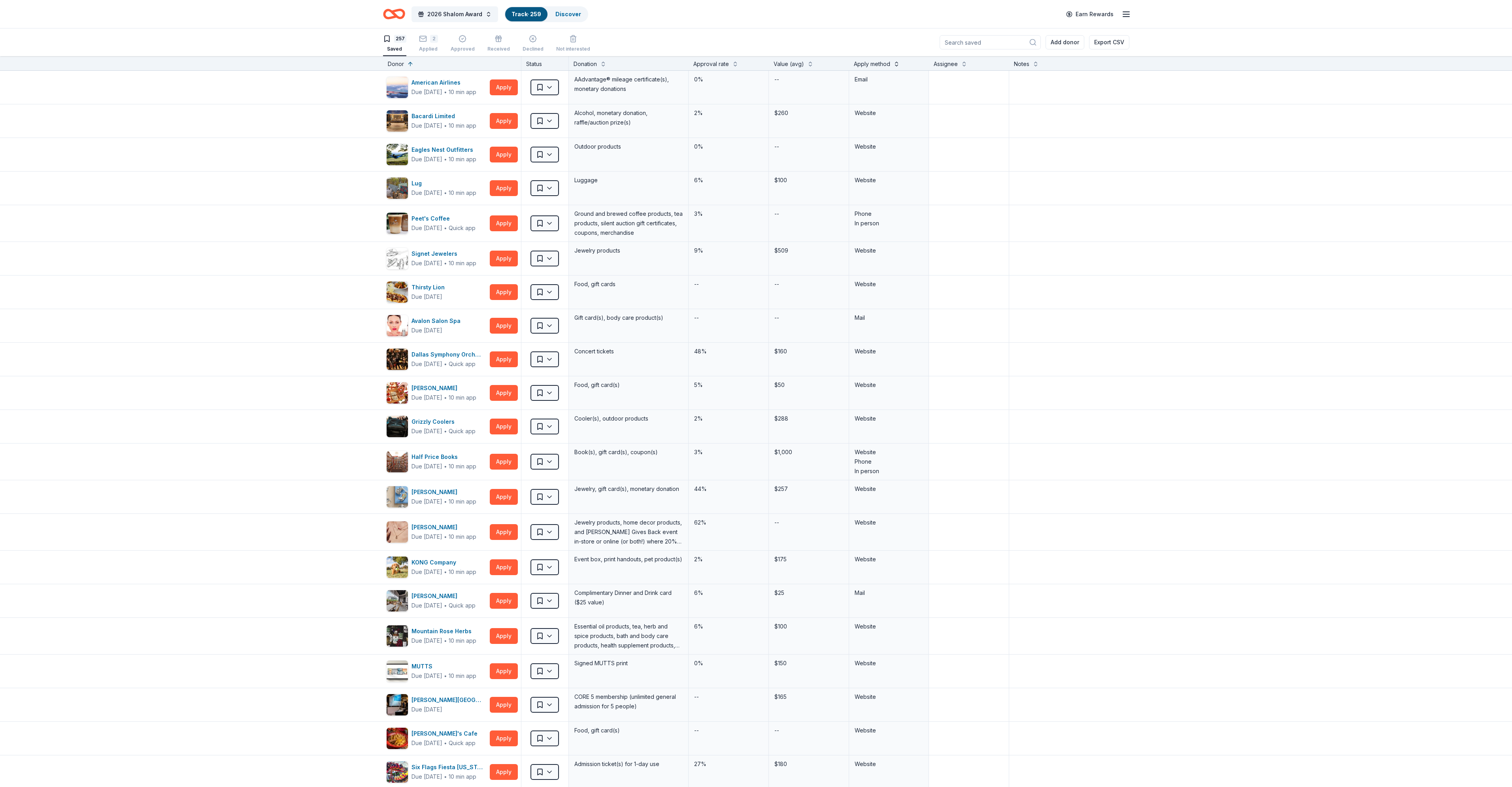
click at [753, 65] on button at bounding box center [896, 63] width 7 height 8
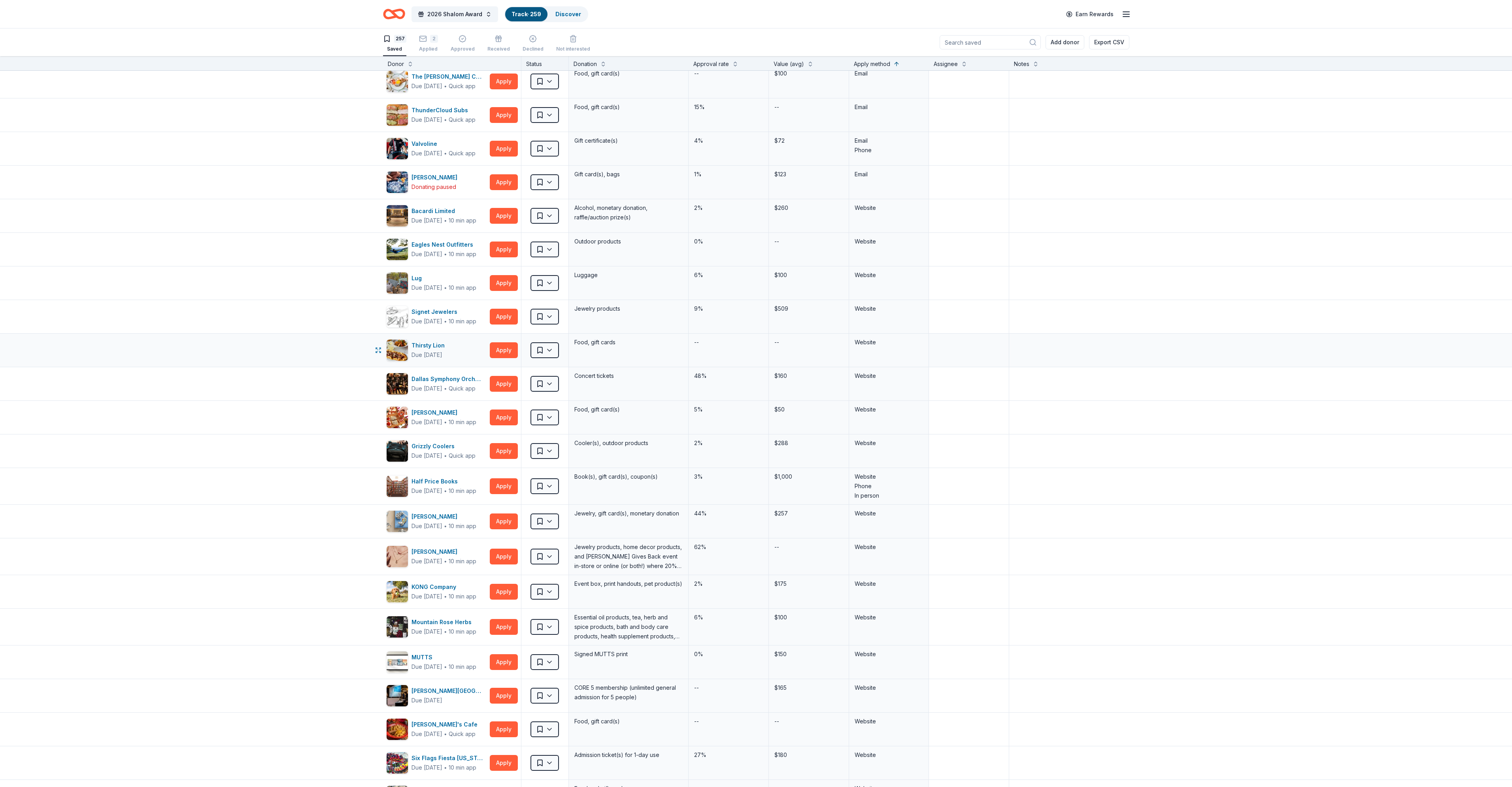
scroll to position [2253, 0]
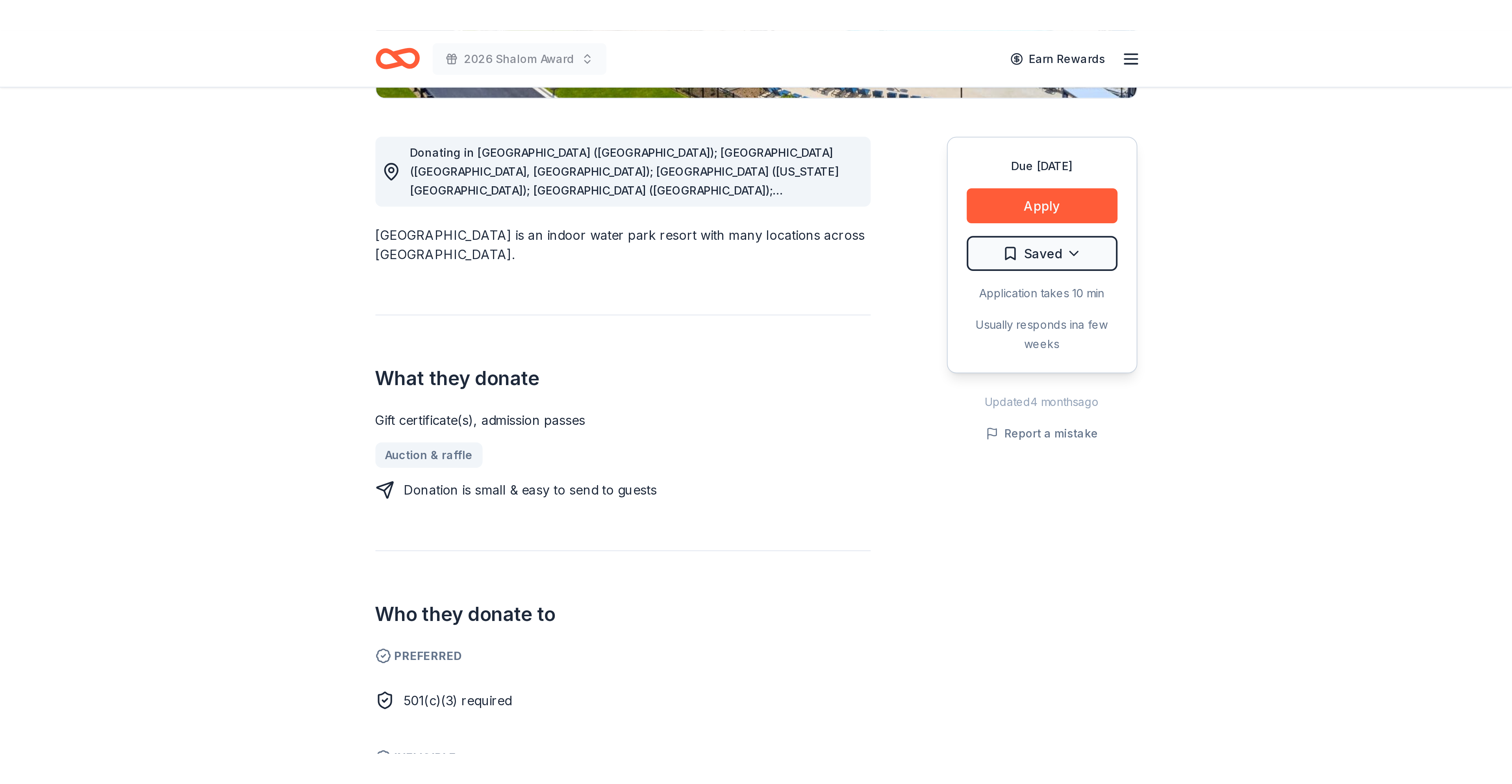
scroll to position [197, 0]
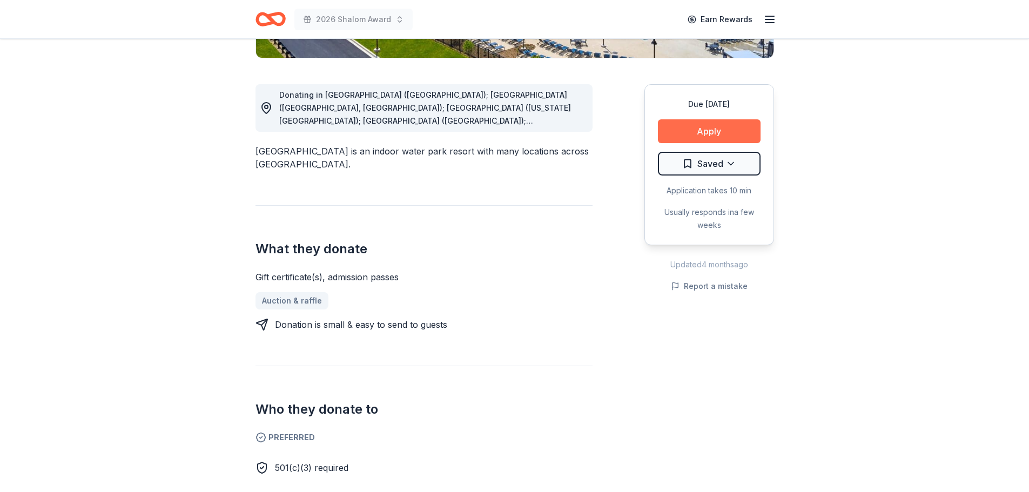
click at [693, 130] on button "Apply" at bounding box center [709, 131] width 103 height 24
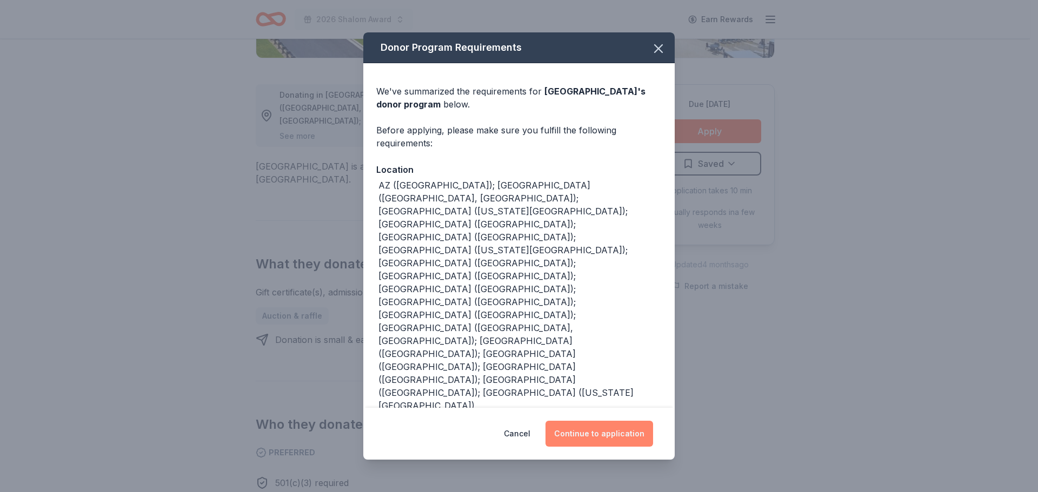
click at [608, 425] on button "Continue to application" at bounding box center [599, 434] width 108 height 26
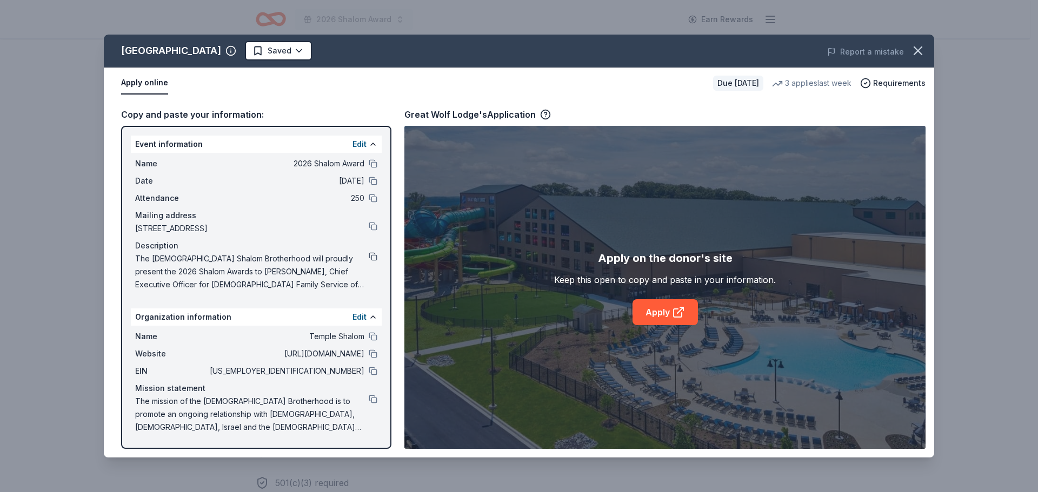
click at [372, 257] on button at bounding box center [373, 256] width 9 height 9
click at [318, 271] on span "The Temple Shalom Brotherhood will proudly present the 2026 Shalom Awards to Ca…" at bounding box center [251, 271] width 233 height 39
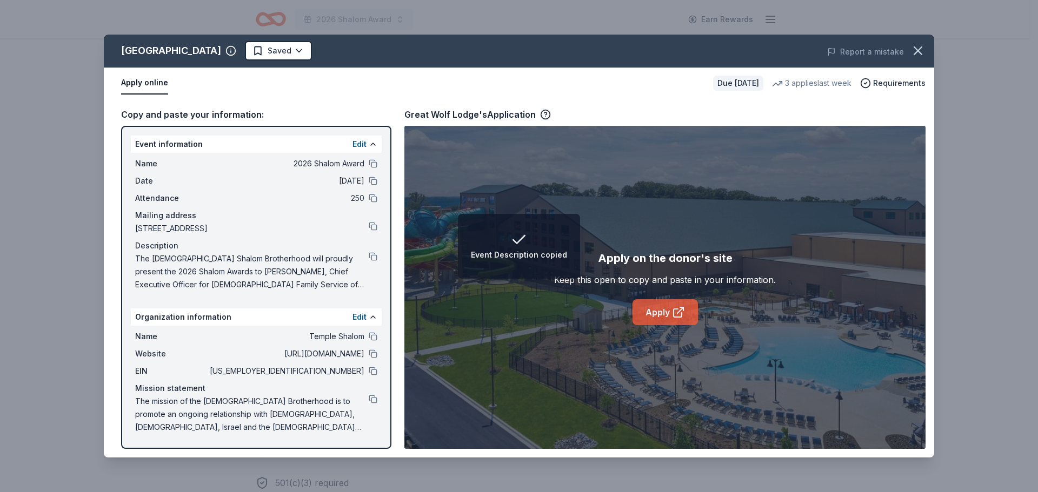
click at [668, 311] on link "Apply" at bounding box center [664, 312] width 65 height 26
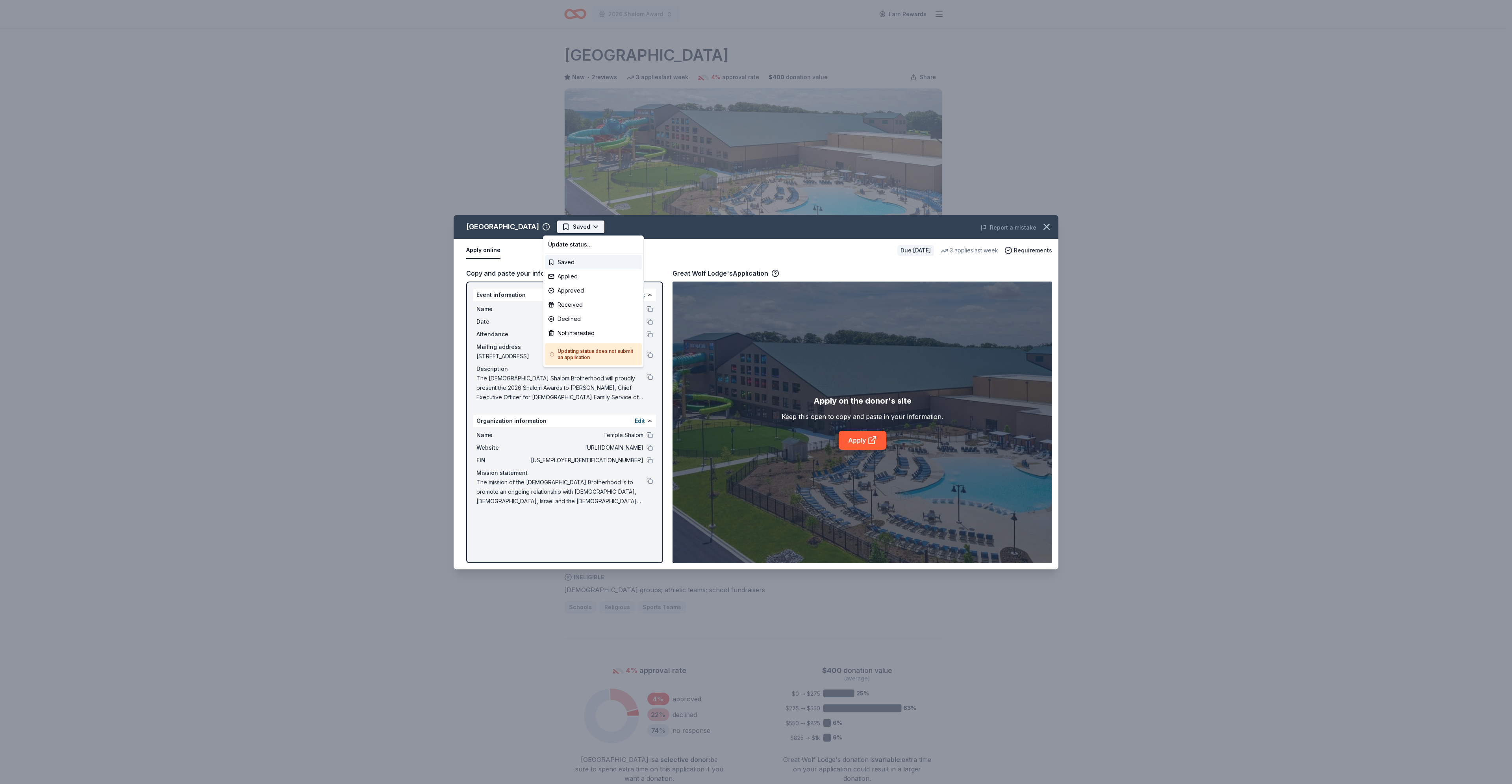
click at [574, 224] on html "2026 Shalom Award Earn Rewards Due in 24 days Share Great Wolf Lodge New • 2 re…" at bounding box center [756, 392] width 1512 height 784
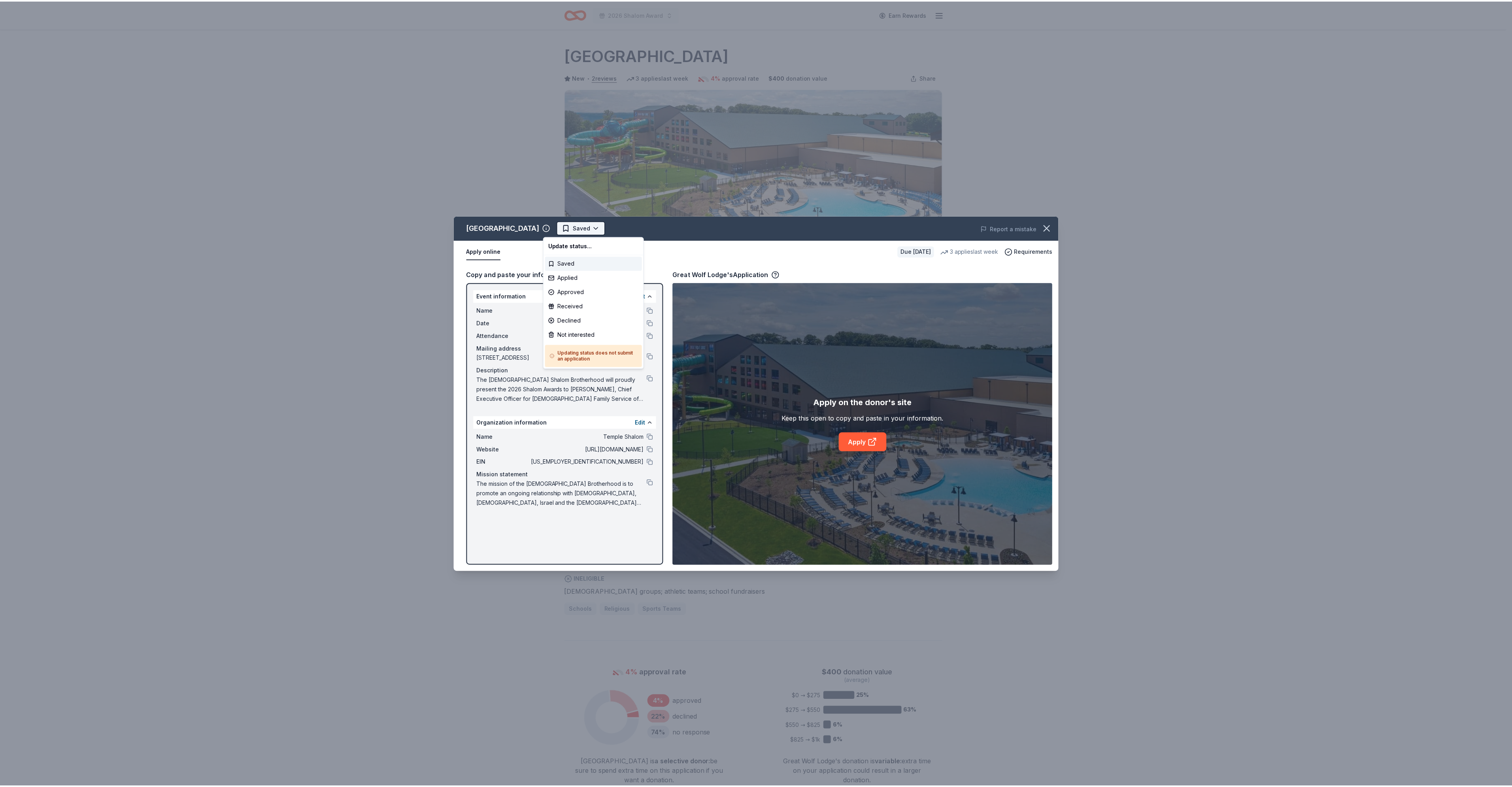
scroll to position [0, 0]
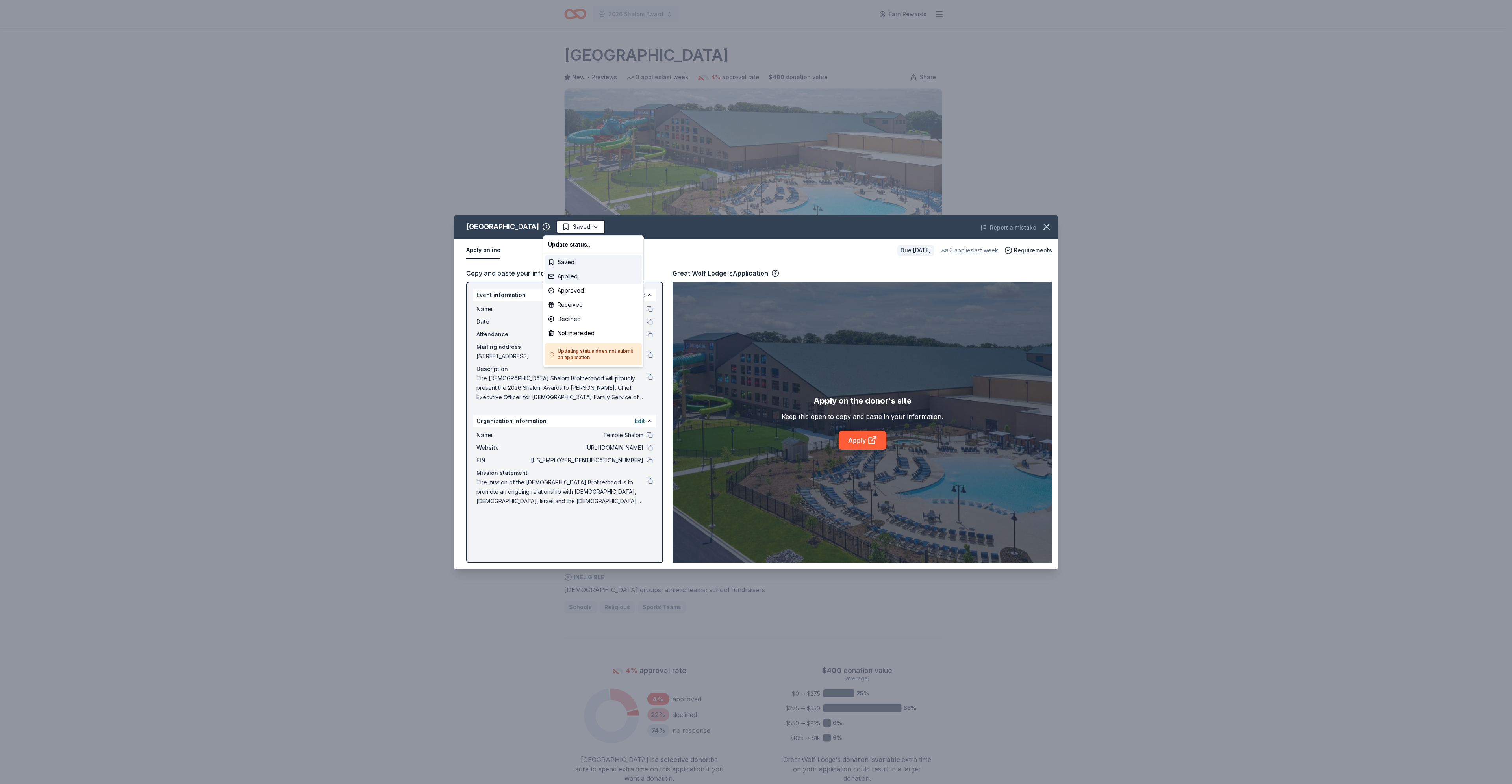
click at [587, 275] on div "Applied" at bounding box center [593, 276] width 97 height 14
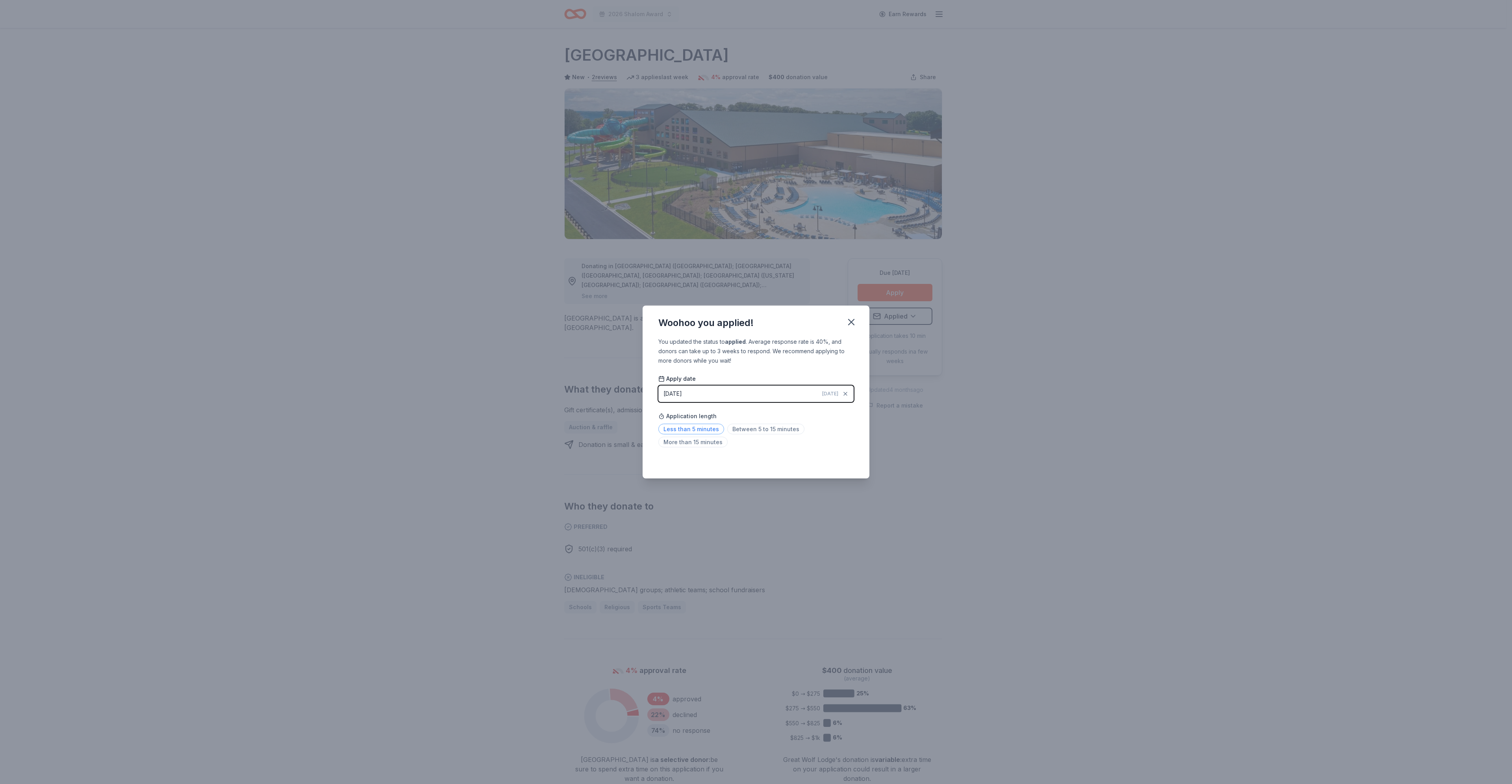
click at [691, 358] on span "Less than 5 minutes" at bounding box center [692, 428] width 66 height 11
click at [750, 322] on icon "button" at bounding box center [851, 321] width 11 height 11
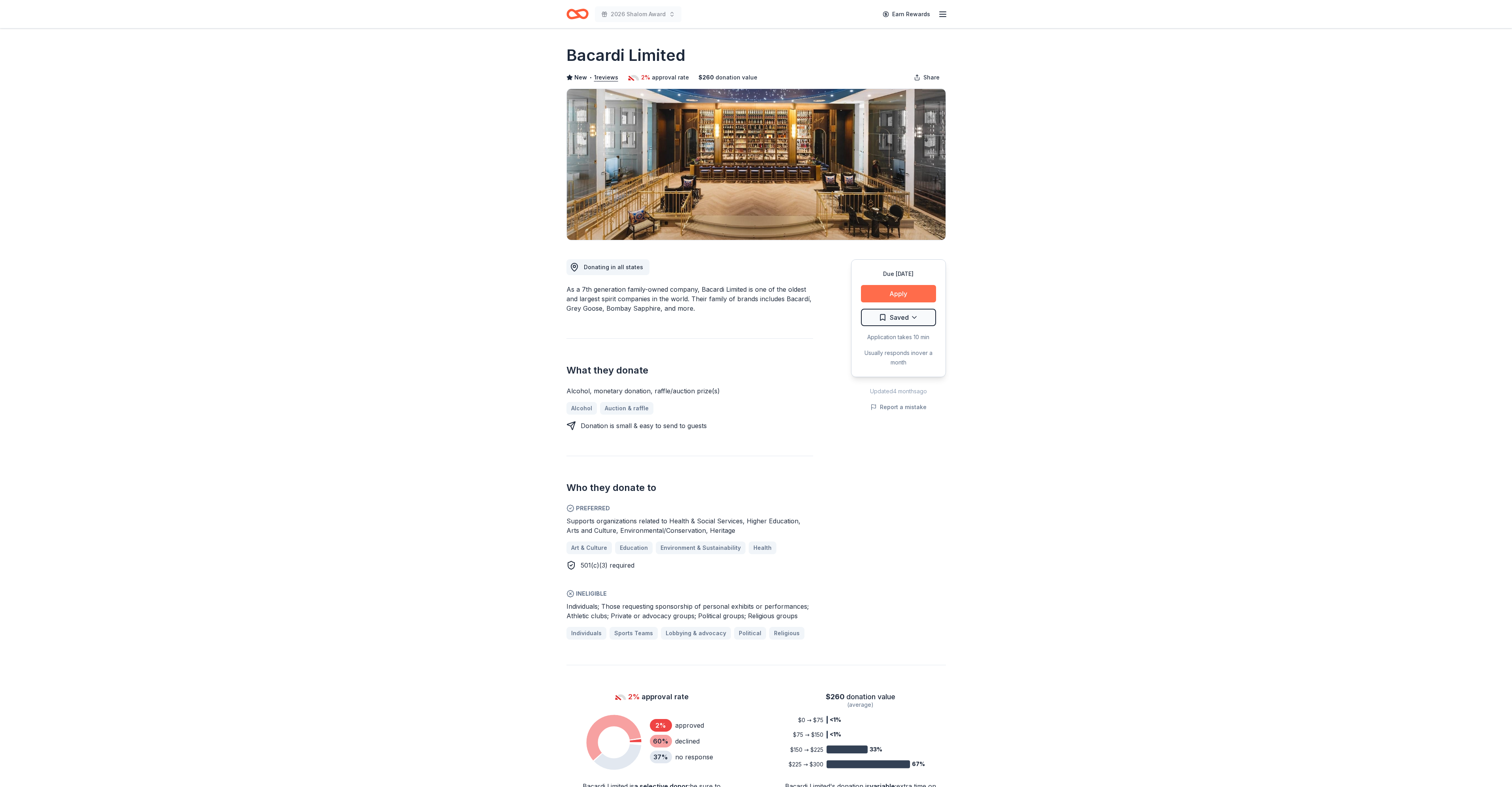
click at [904, 290] on button "Apply" at bounding box center [898, 294] width 75 height 18
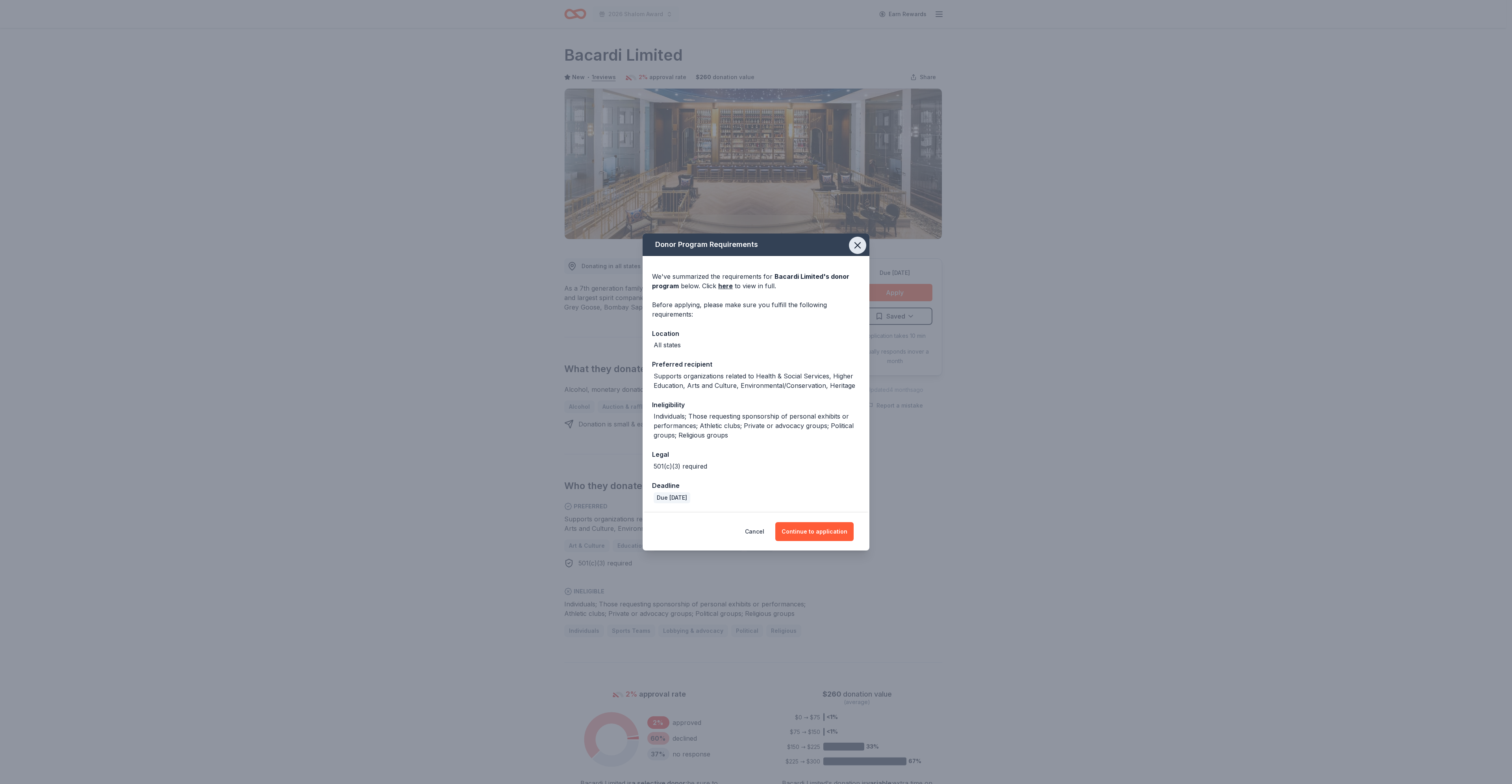
click at [861, 247] on icon "button" at bounding box center [857, 245] width 11 height 11
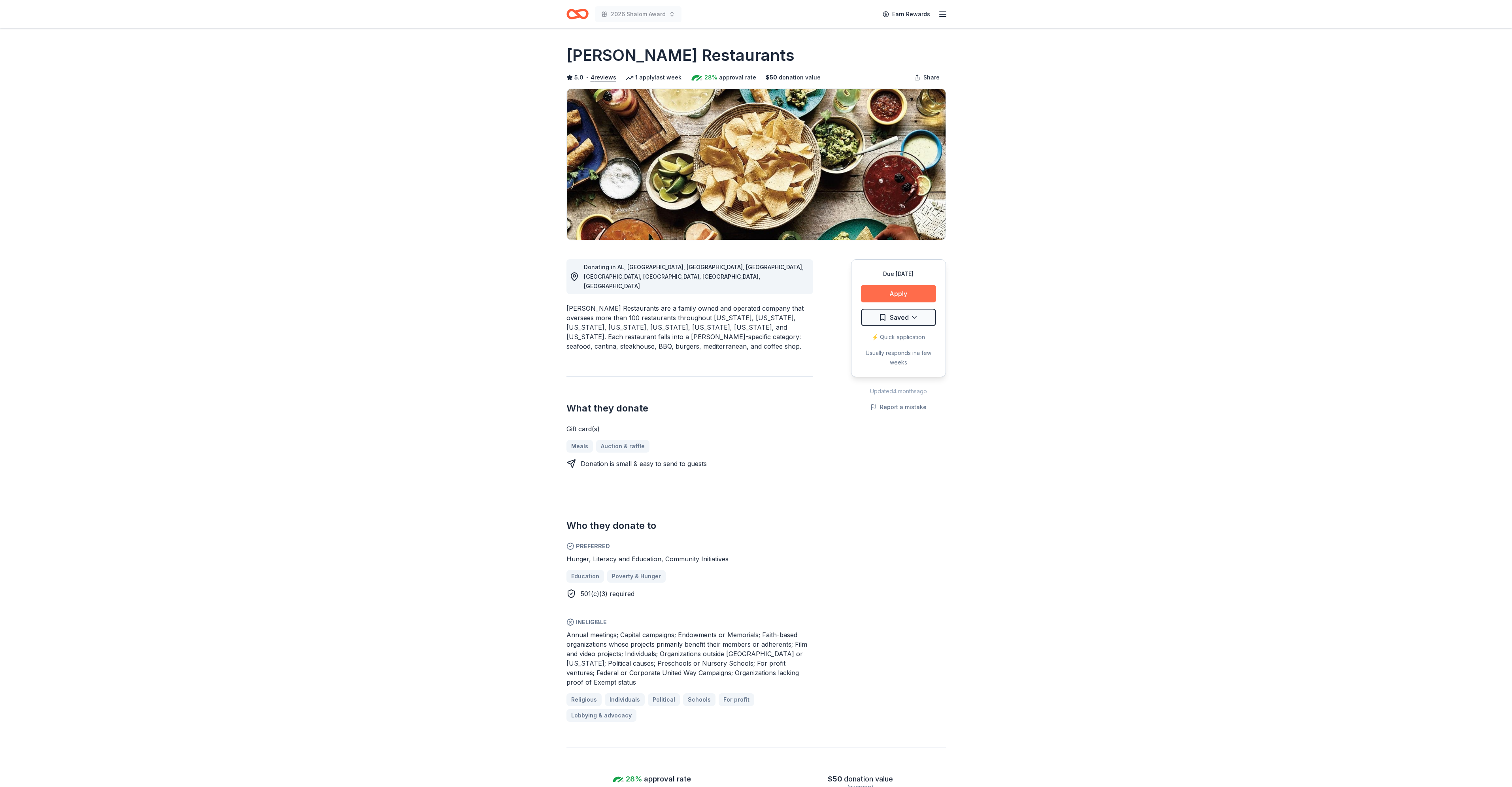
click at [903, 295] on button "Apply" at bounding box center [898, 294] width 75 height 18
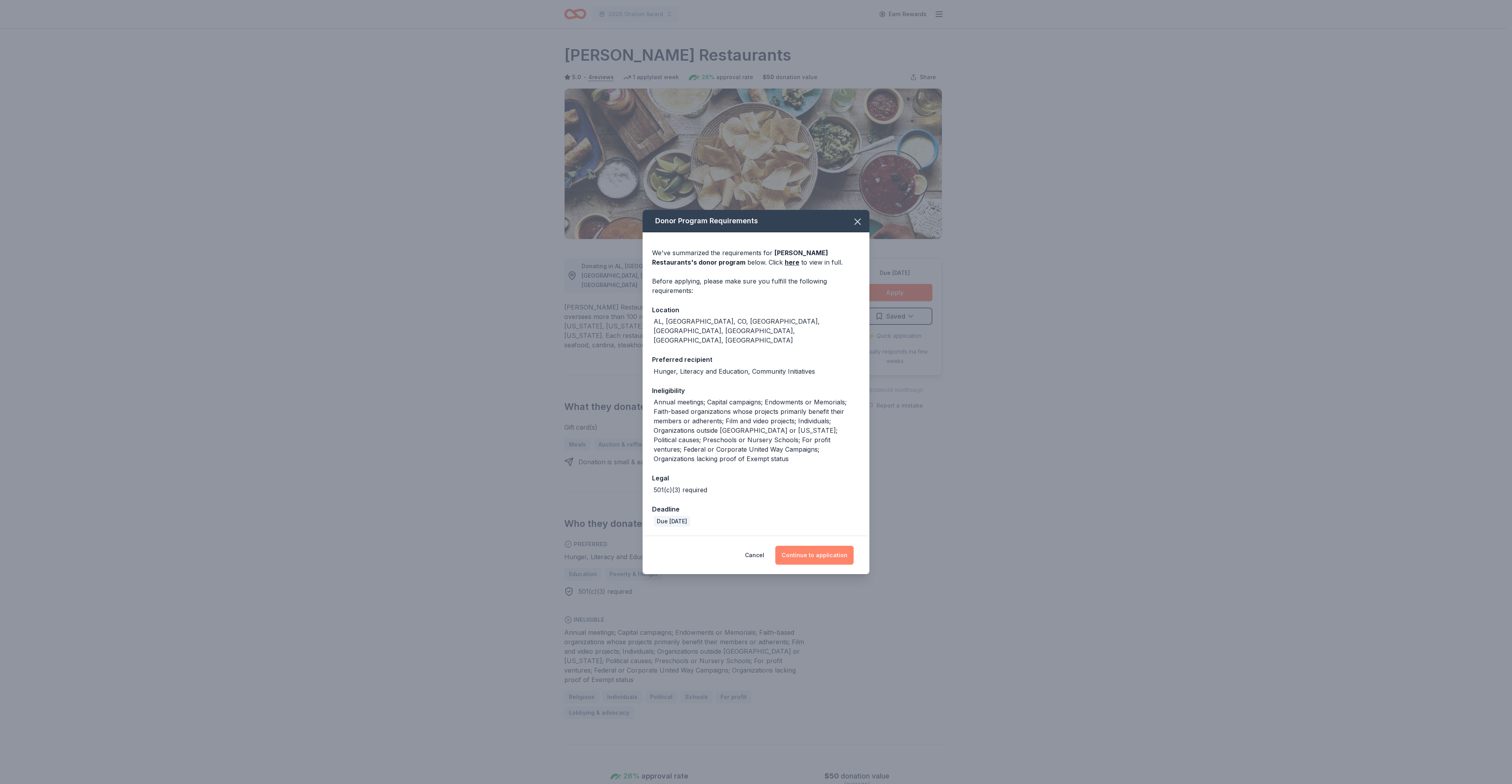
click at [829, 546] on button "Continue to application" at bounding box center [815, 555] width 79 height 19
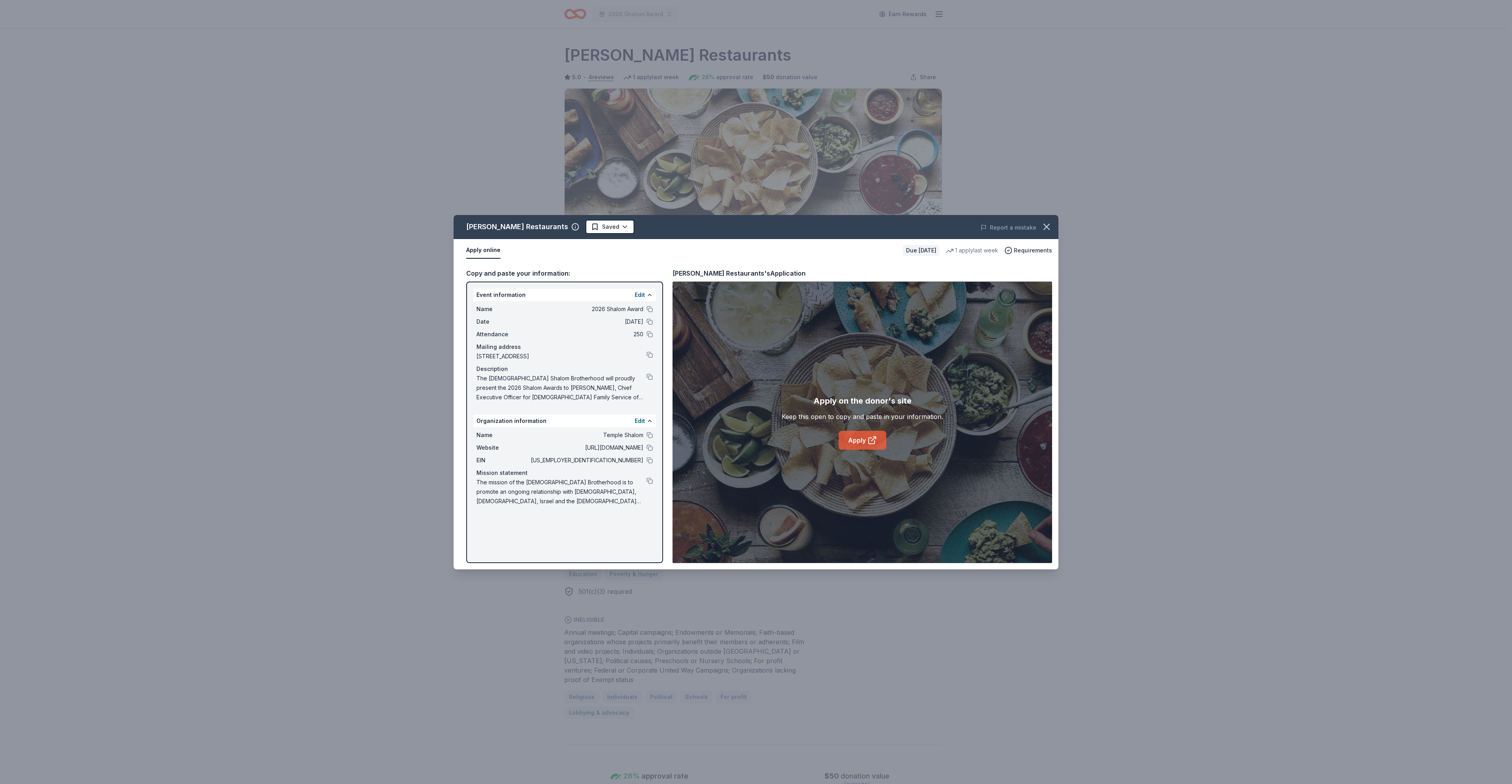
click at [857, 438] on link "Apply" at bounding box center [862, 440] width 47 height 19
click at [581, 230] on html "2026 Shalom Award Earn Rewards Due in 54 days Share Pappas Restaurants 5.0 • 4 …" at bounding box center [756, 392] width 1512 height 784
click at [584, 280] on div "Applied" at bounding box center [602, 276] width 97 height 14
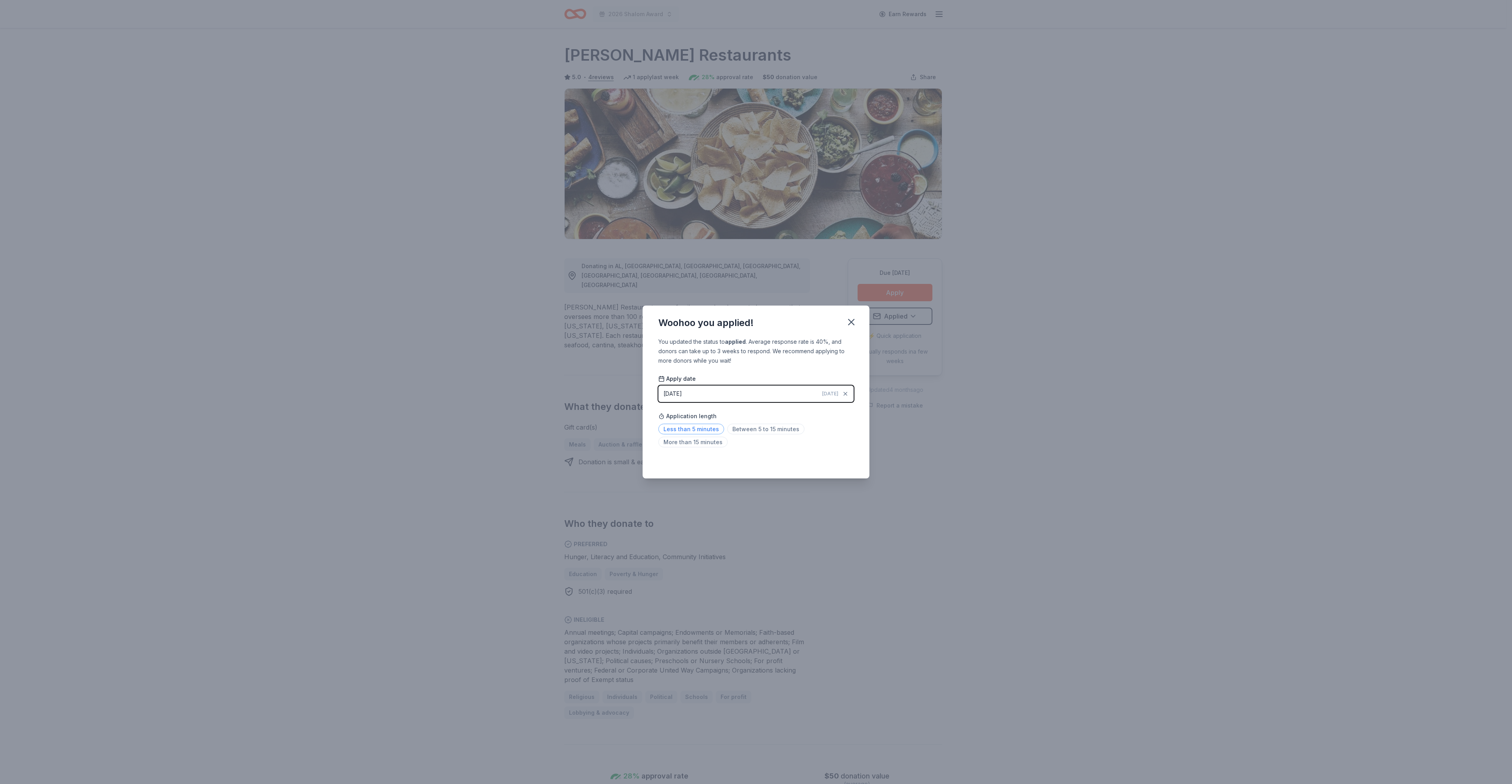
click at [709, 426] on span "Less than 5 minutes" at bounding box center [692, 428] width 66 height 11
click at [855, 324] on icon "button" at bounding box center [851, 321] width 11 height 11
